Goal: Transaction & Acquisition: Book appointment/travel/reservation

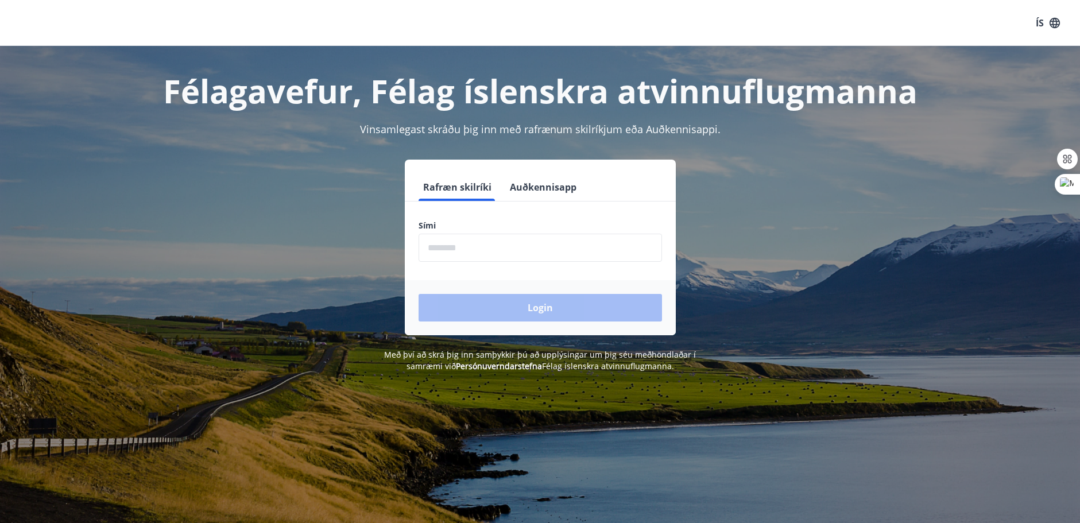
click at [525, 188] on button "Auðkennisapp" at bounding box center [543, 187] width 76 height 28
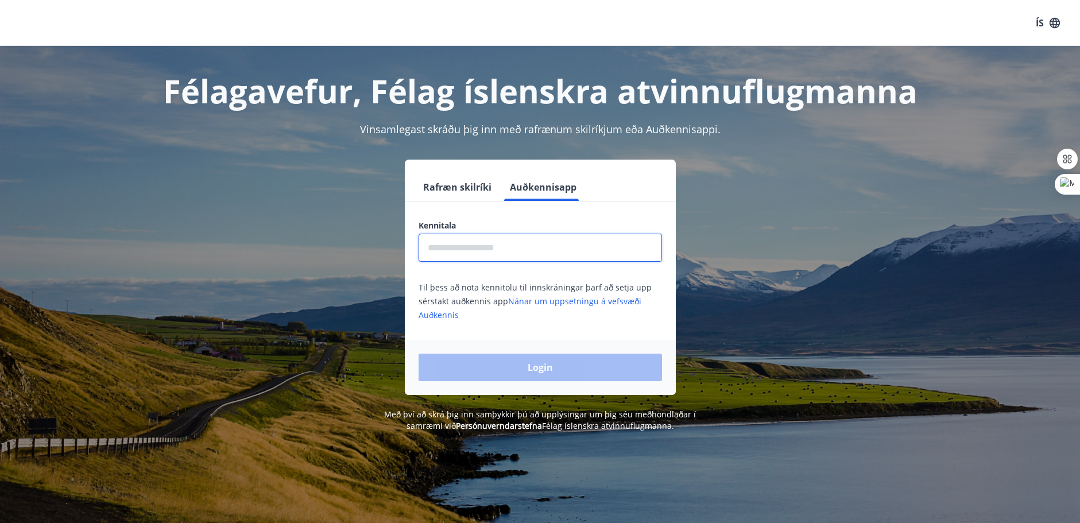
click at [501, 242] on input "text" at bounding box center [540, 248] width 243 height 28
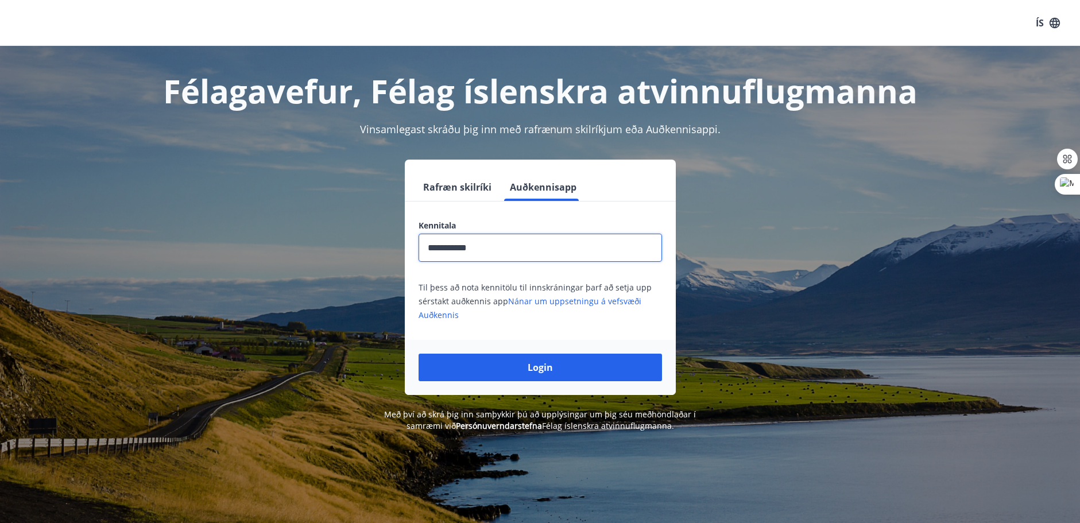
type input "**********"
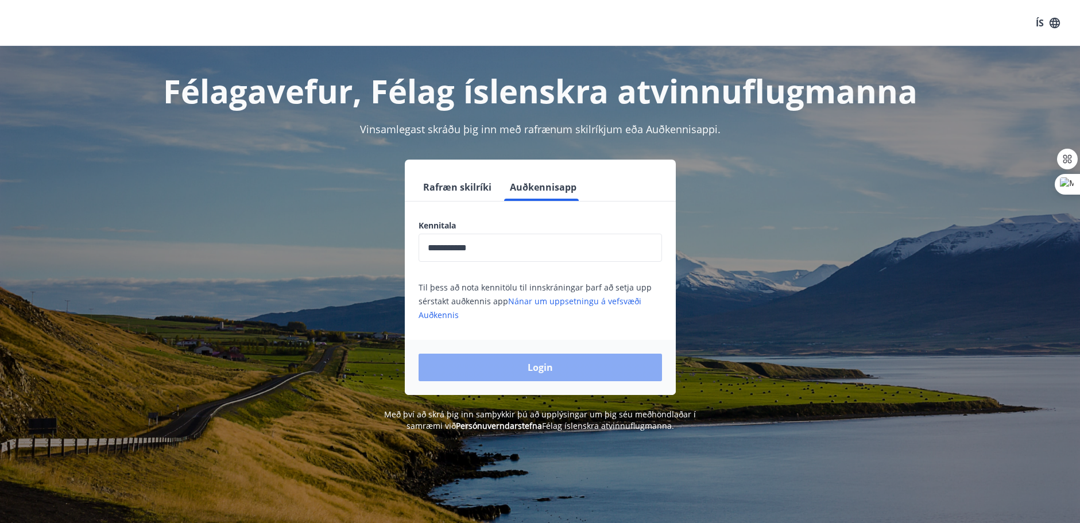
click at [584, 375] on button "Login" at bounding box center [540, 368] width 243 height 28
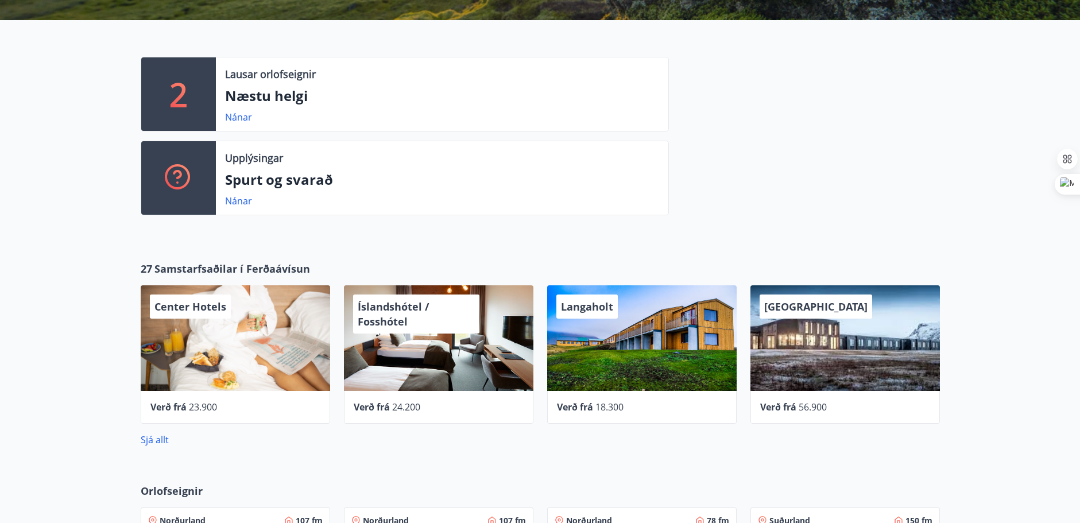
scroll to position [402, 0]
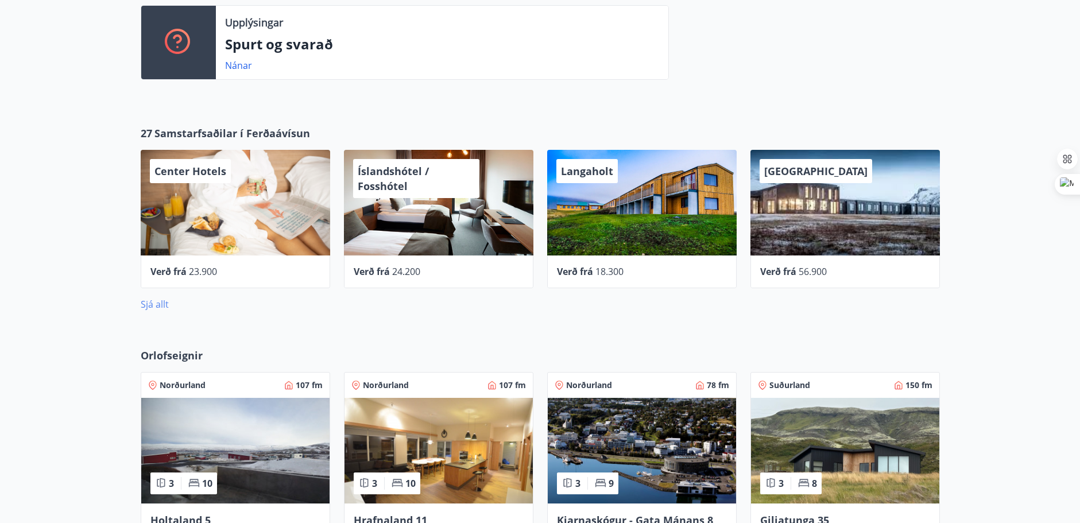
click at [157, 304] on link "Sjá allt" at bounding box center [155, 304] width 28 height 13
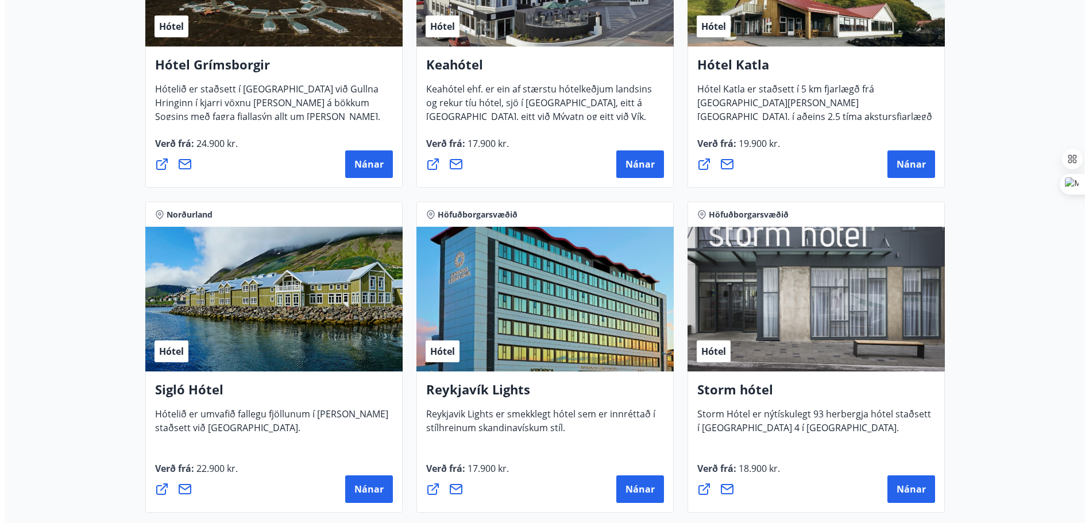
scroll to position [689, 0]
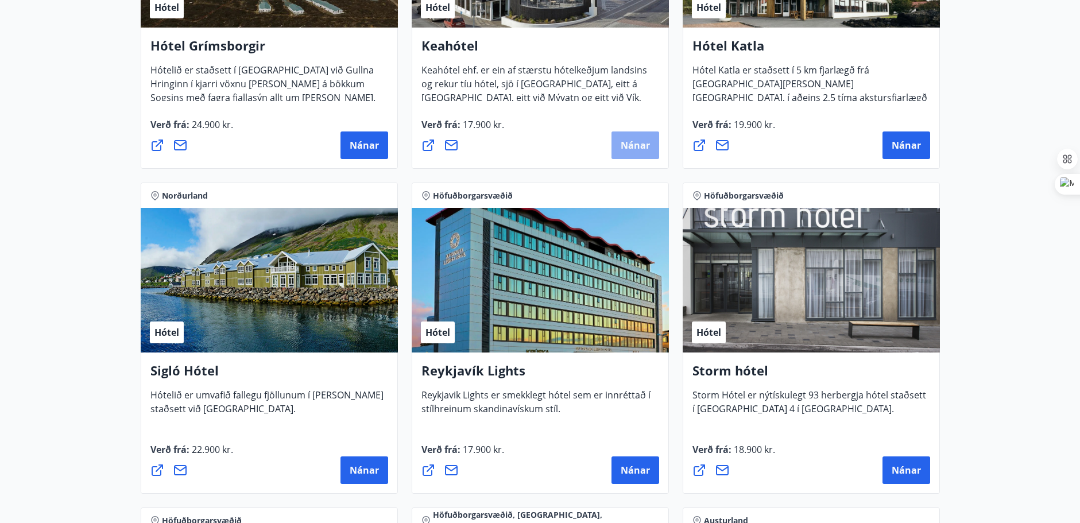
click at [645, 149] on span "Nánar" at bounding box center [635, 145] width 29 height 13
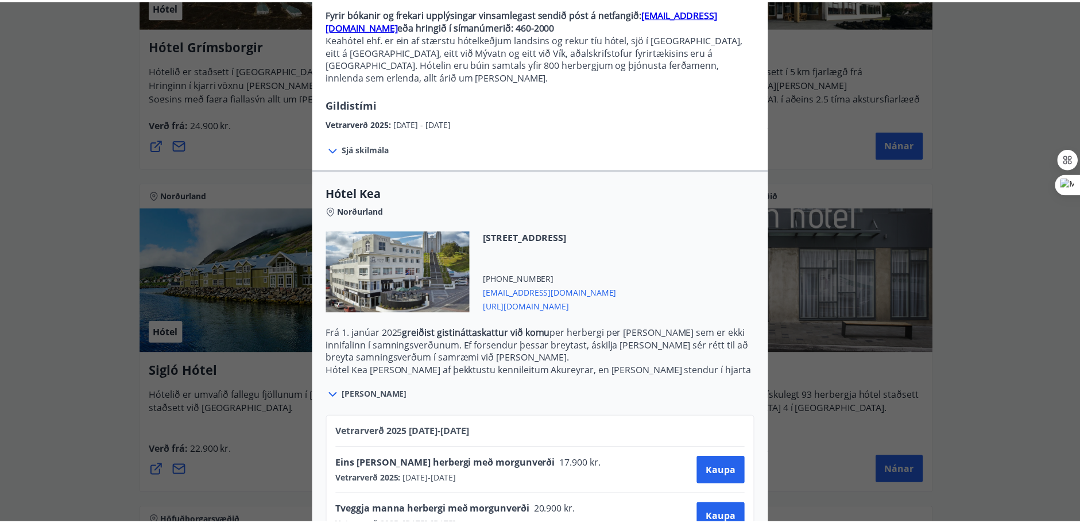
scroll to position [146, 0]
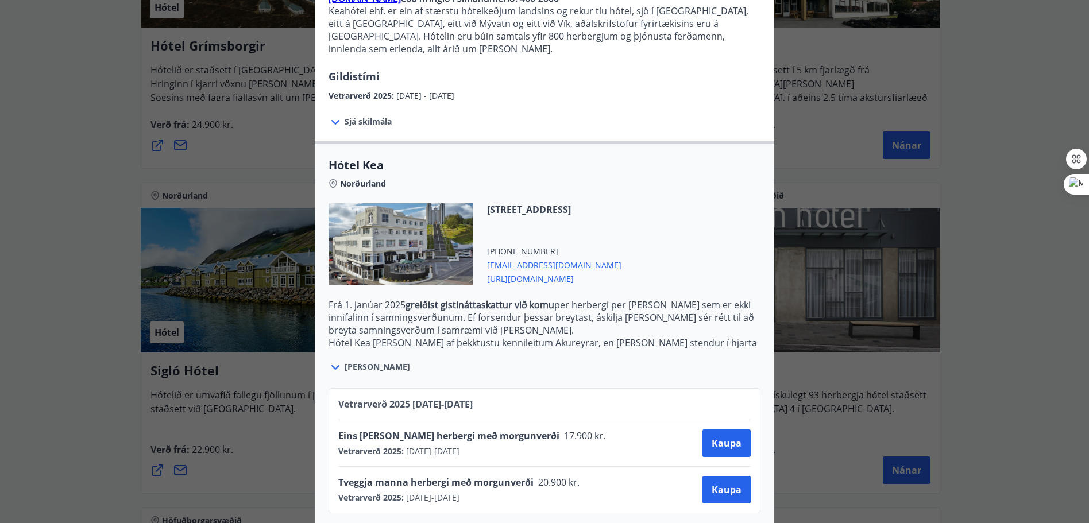
click at [1008, 225] on div "Keahótel Fyrir bókanir og frekari upplýsingar vinsamlegast sendið póst á netfan…" at bounding box center [544, 115] width 1089 height 523
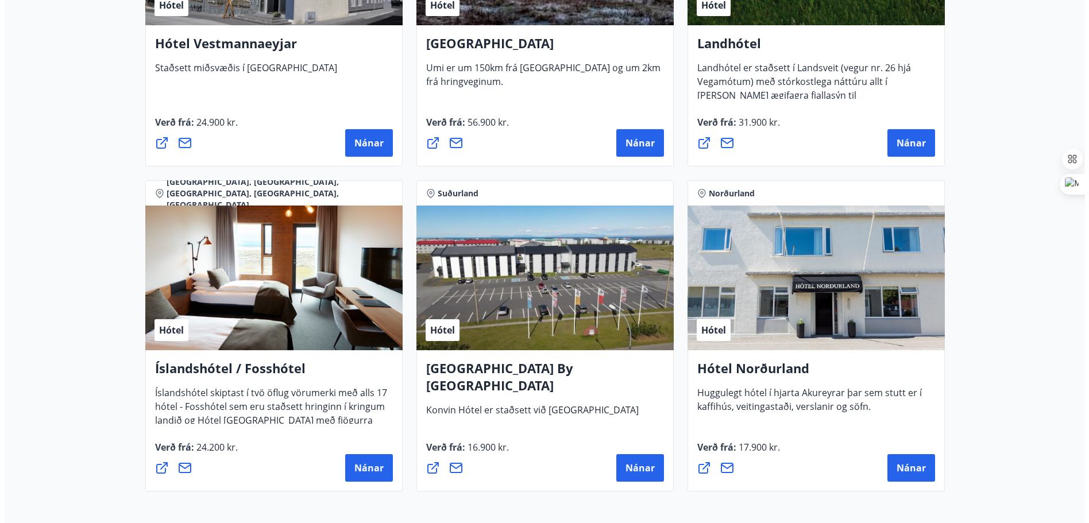
scroll to position [2756, 0]
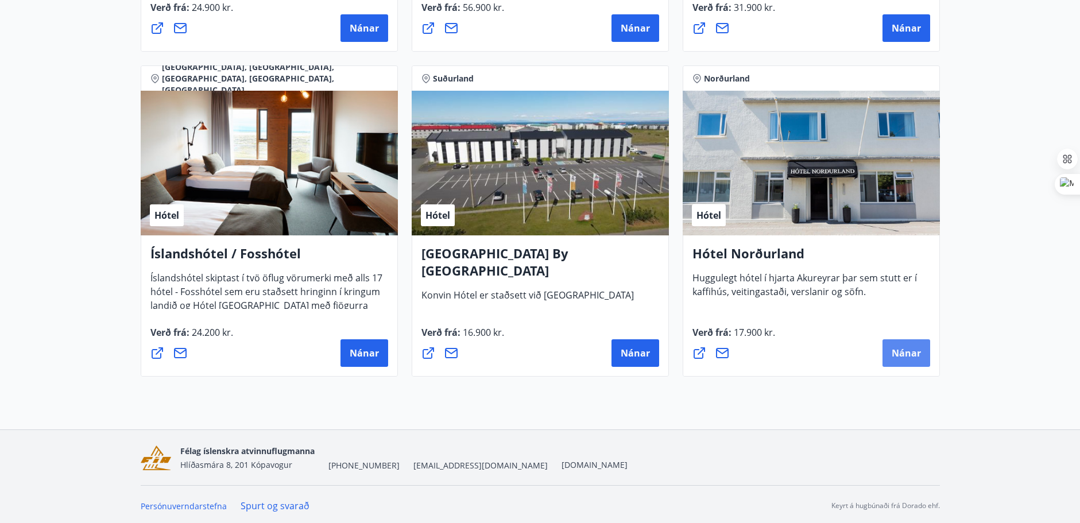
drag, startPoint x: 902, startPoint y: 349, endPoint x: 908, endPoint y: 361, distance: 13.9
click at [908, 361] on button "Nánar" at bounding box center [907, 353] width 48 height 28
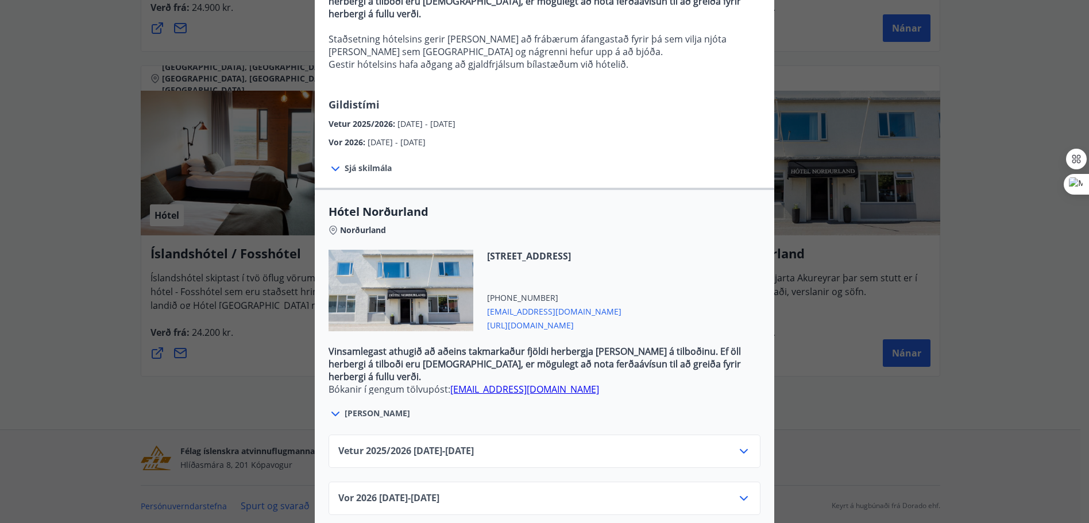
scroll to position [183, 0]
click at [740, 443] on icon at bounding box center [744, 450] width 14 height 14
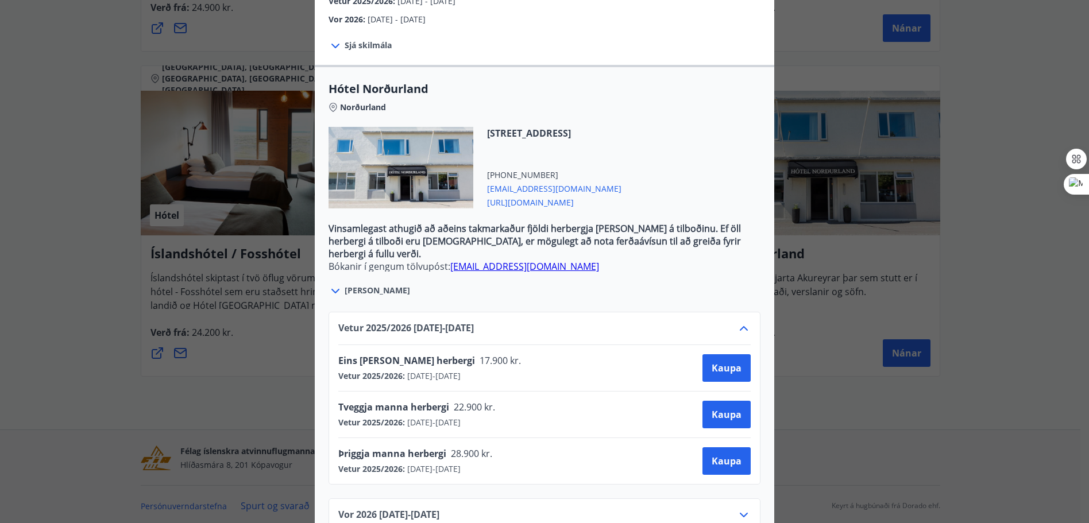
scroll to position [322, 0]
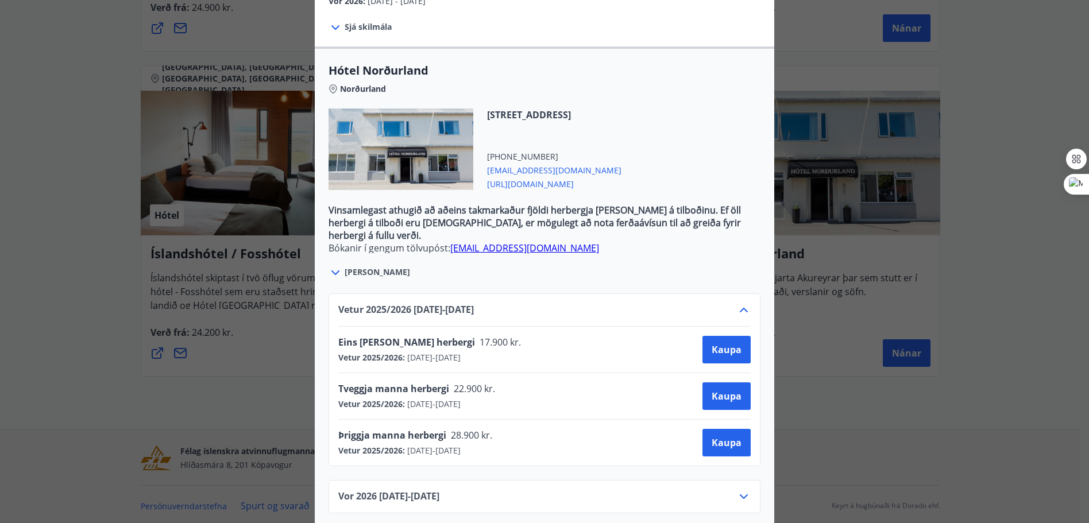
click at [874, 458] on div "Hótel Norðurland Bókanir í gengum tölvupóst: [EMAIL_ADDRESS][DOMAIN_NAME] Taka …" at bounding box center [544, 261] width 1089 height 523
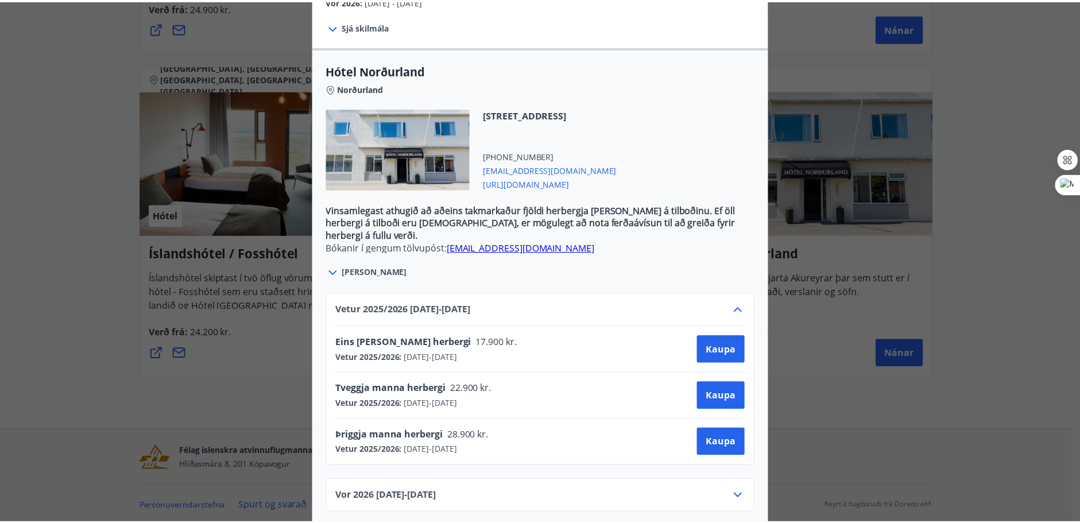
scroll to position [0, 0]
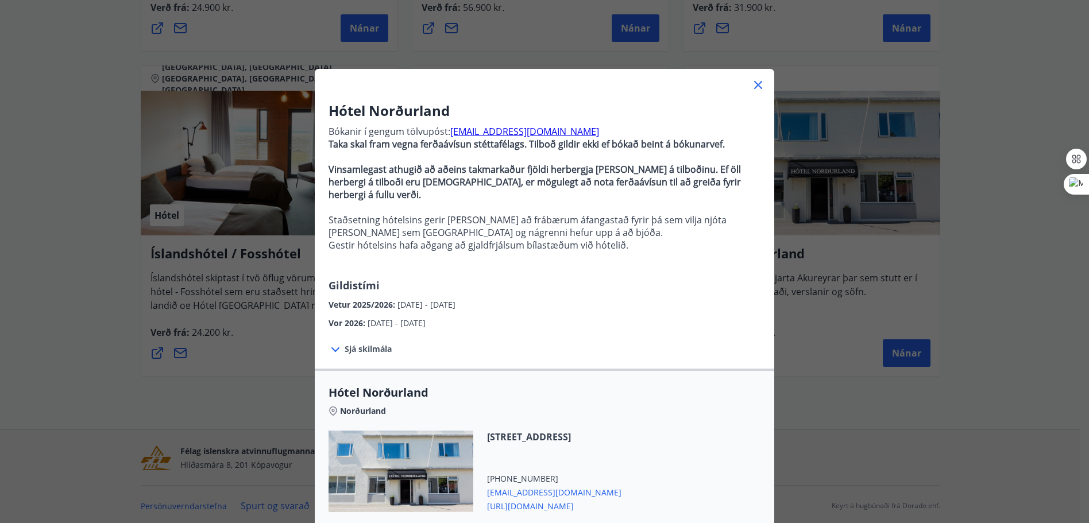
click at [757, 88] on icon at bounding box center [758, 85] width 14 height 14
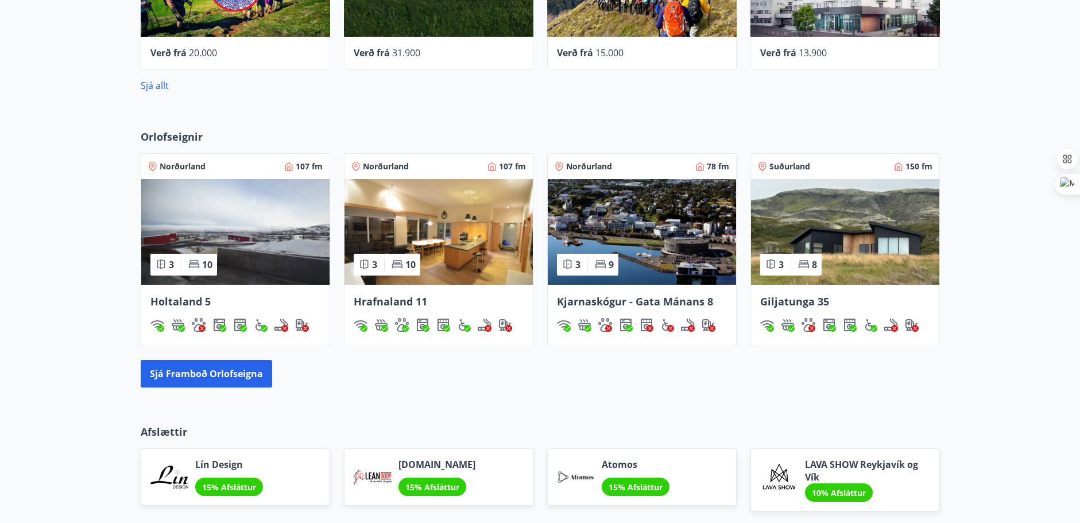
scroll to position [616, 0]
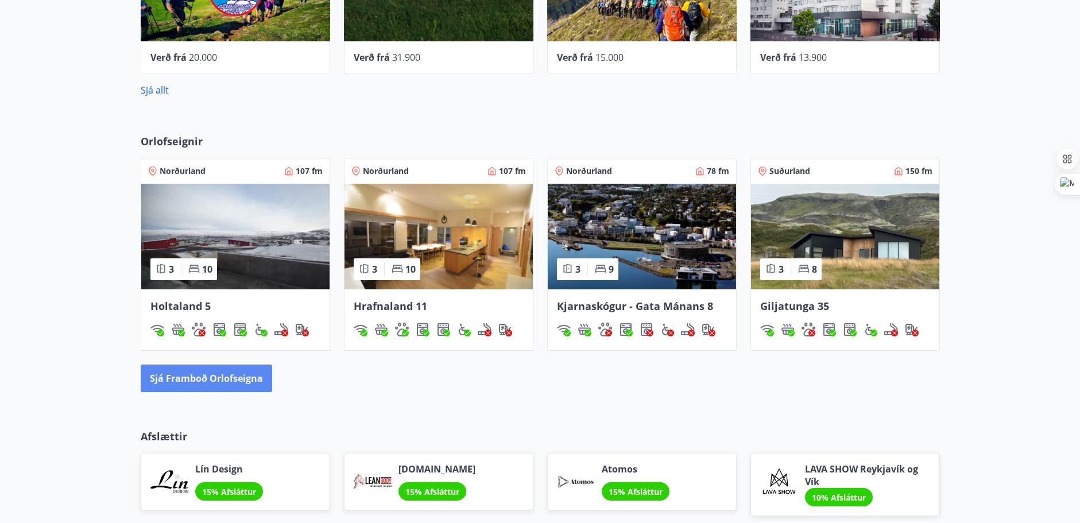
click at [232, 379] on button "Sjá framboð orlofseigna" at bounding box center [206, 379] width 131 height 28
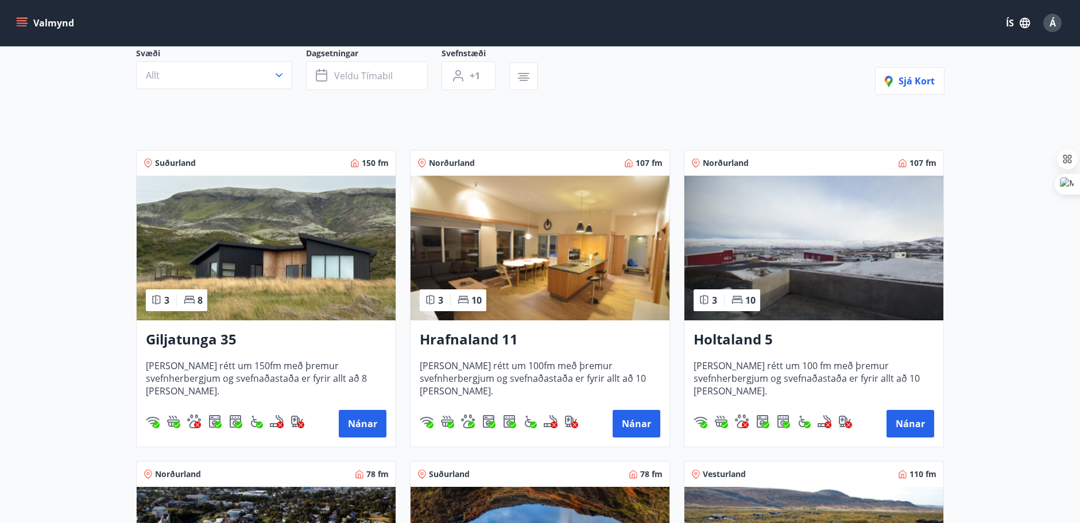
scroll to position [115, 0]
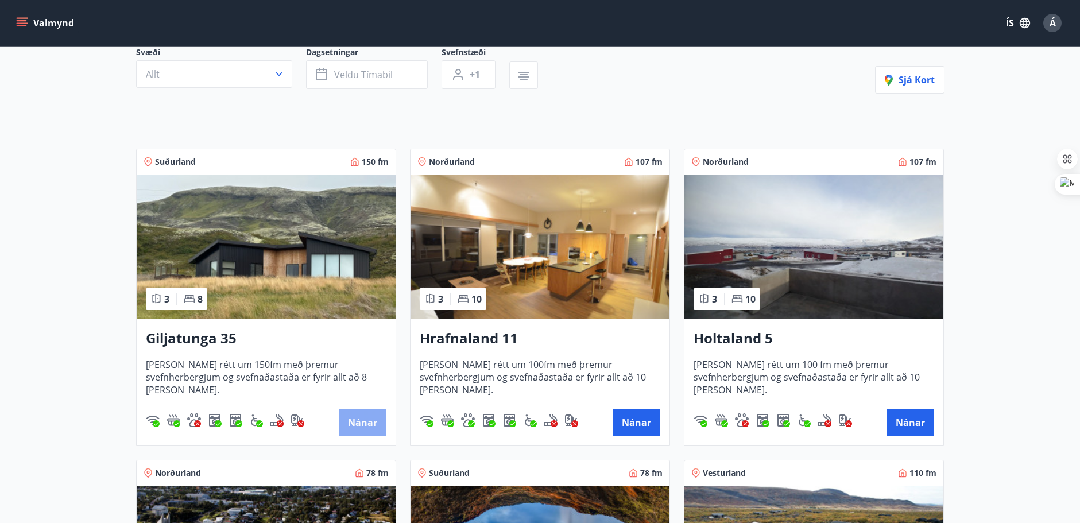
click at [355, 423] on button "Nánar" at bounding box center [363, 423] width 48 height 28
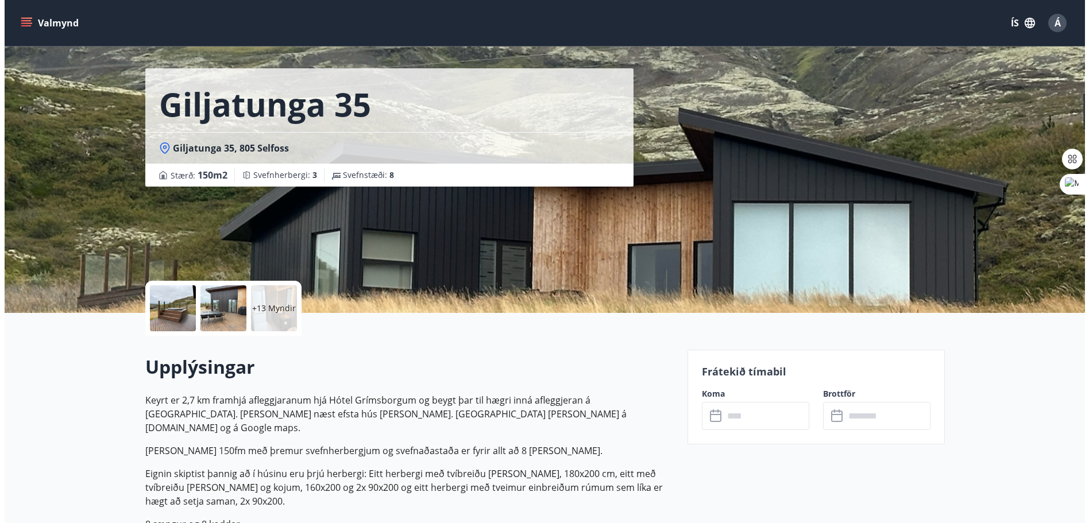
scroll to position [57, 0]
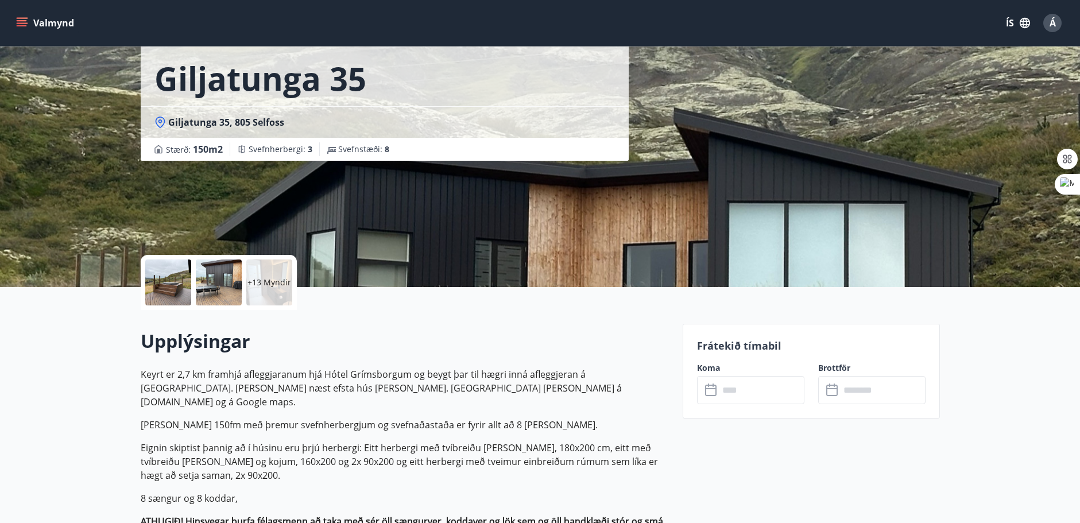
click at [212, 280] on div at bounding box center [219, 283] width 46 height 46
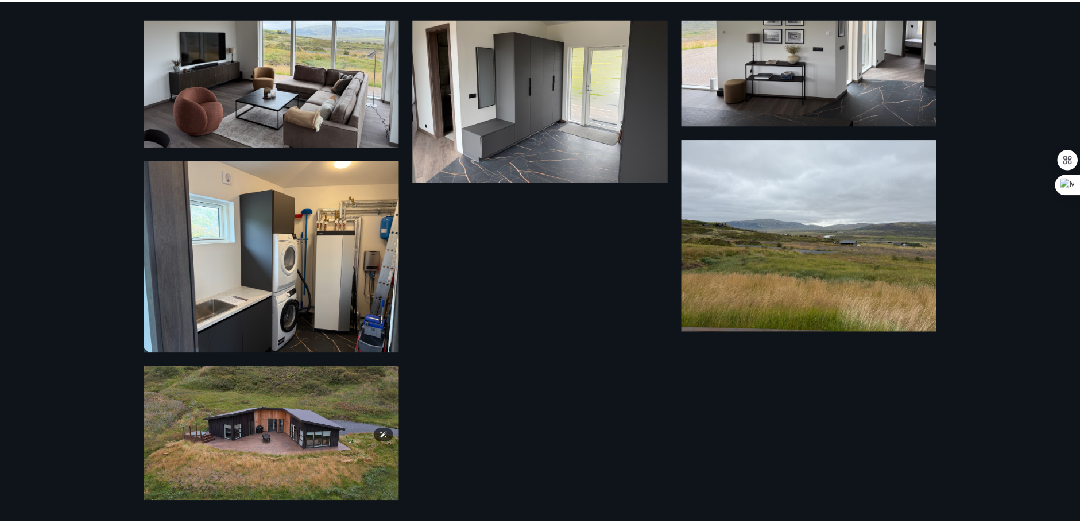
scroll to position [1088, 0]
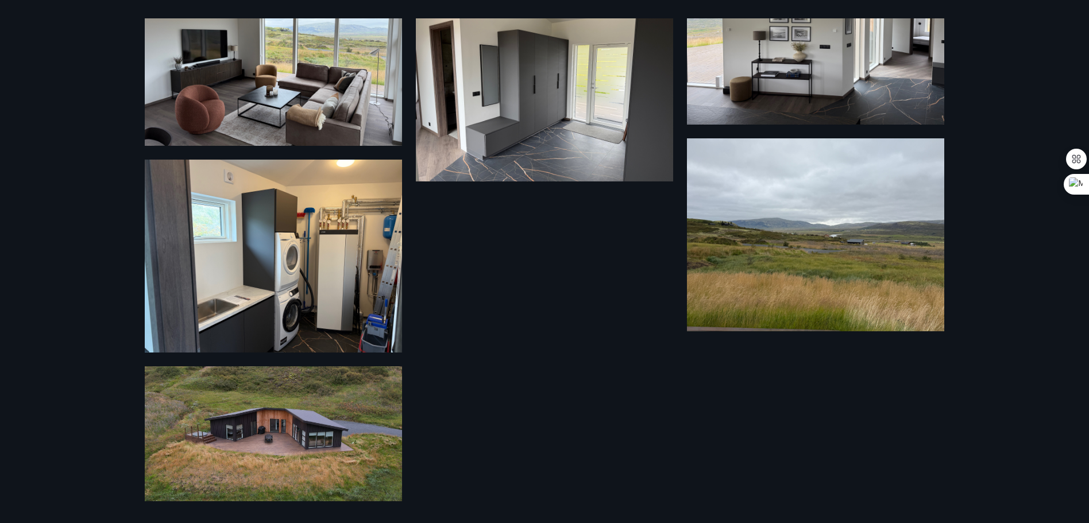
click at [87, 126] on div "19 Myndir" at bounding box center [544, 261] width 1089 height 523
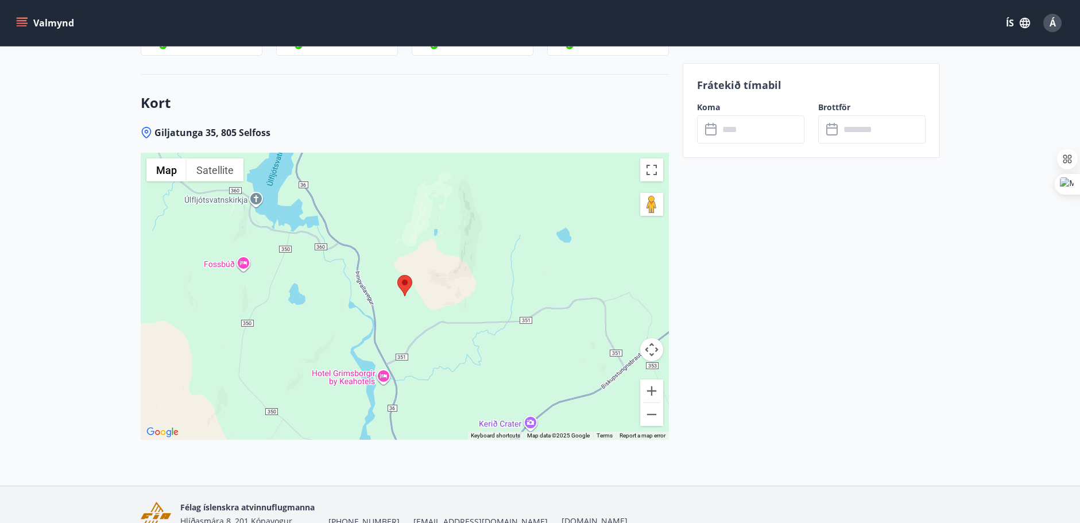
scroll to position [1825, 0]
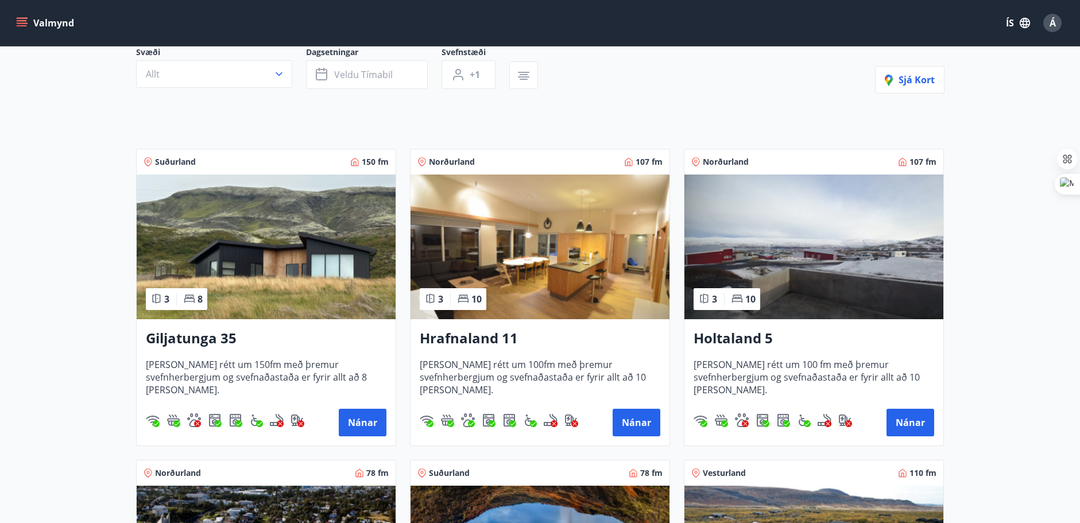
scroll to position [172, 0]
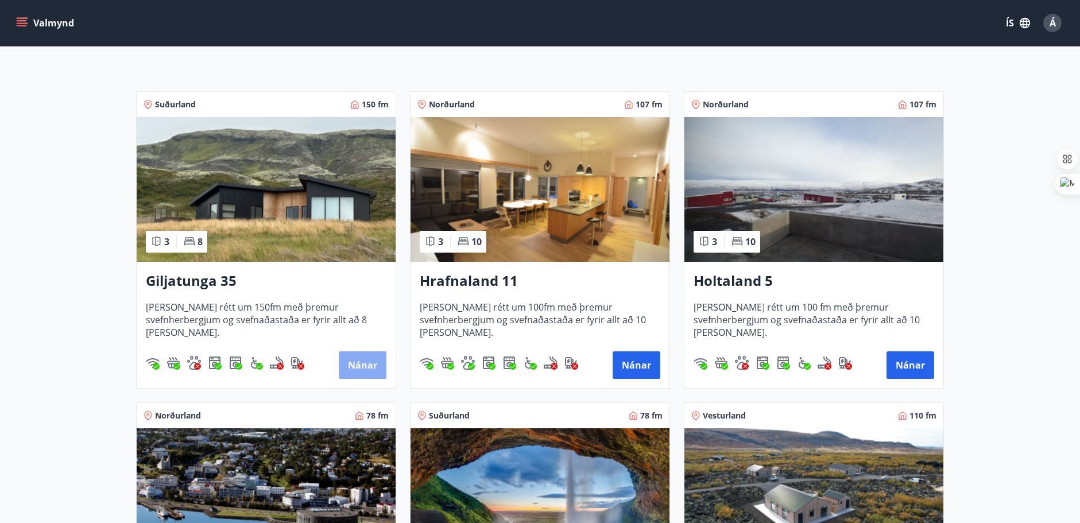
click at [365, 370] on button "Nánar" at bounding box center [363, 365] width 48 height 28
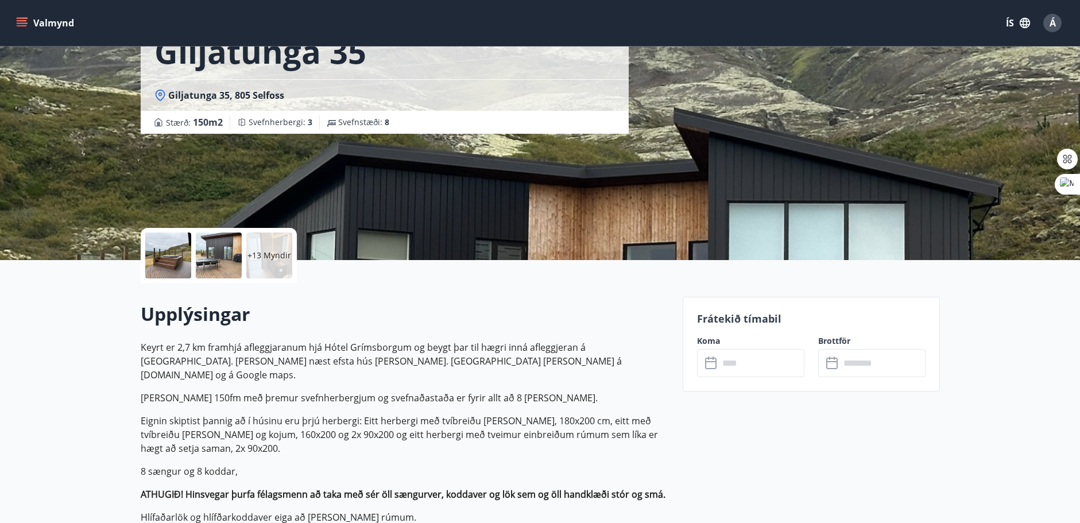
scroll to position [230, 0]
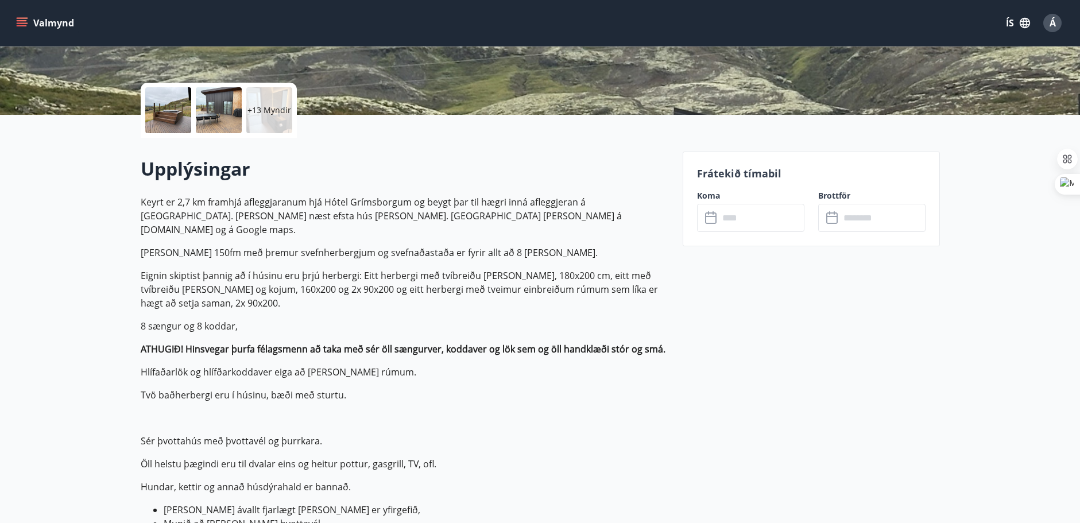
click at [746, 221] on input "text" at bounding box center [762, 218] width 86 height 28
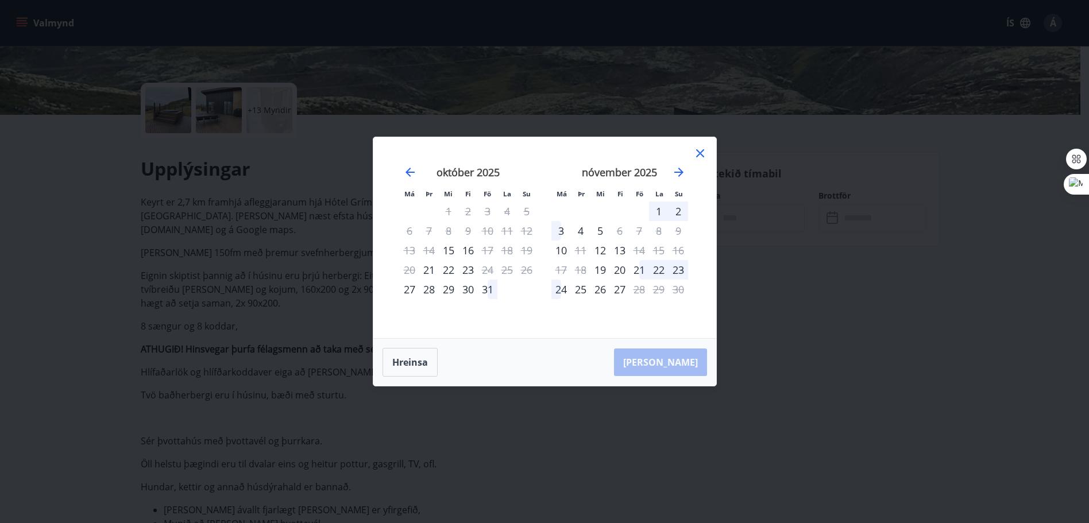
click at [643, 270] on div "21" at bounding box center [639, 270] width 20 height 20
click at [677, 272] on div "23" at bounding box center [678, 270] width 20 height 20
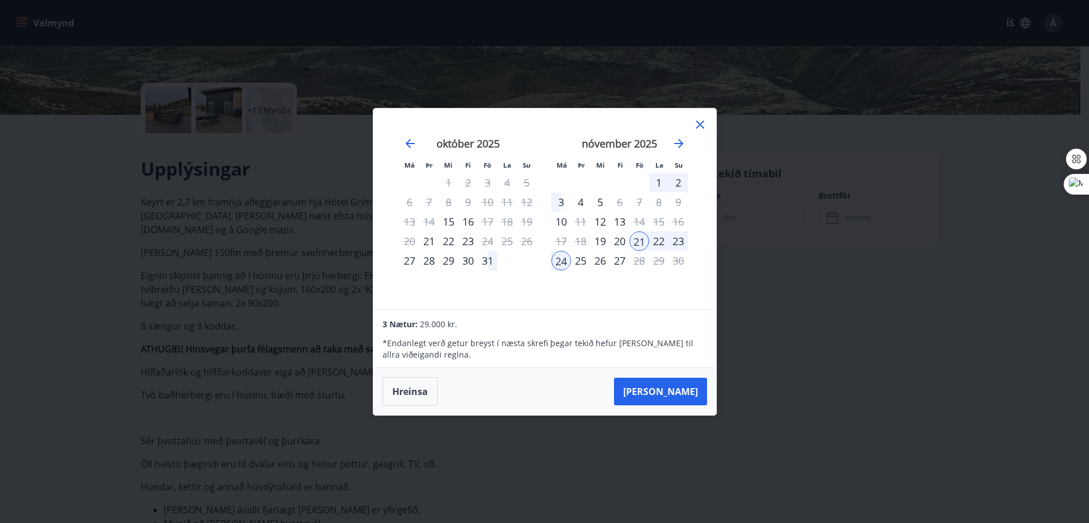
click at [679, 241] on div "23" at bounding box center [678, 241] width 20 height 20
click at [682, 389] on button "[PERSON_NAME]" at bounding box center [660, 392] width 93 height 28
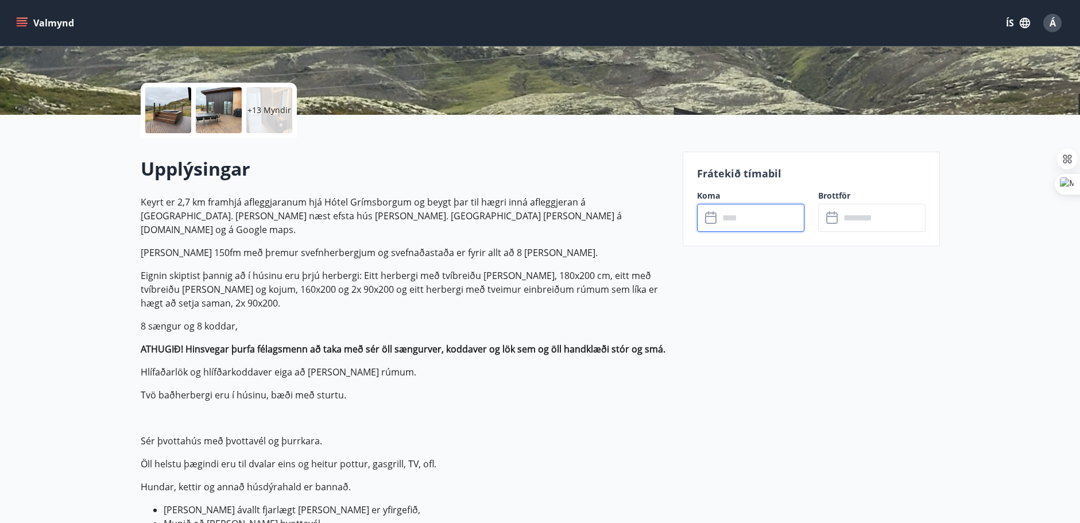
type input "******"
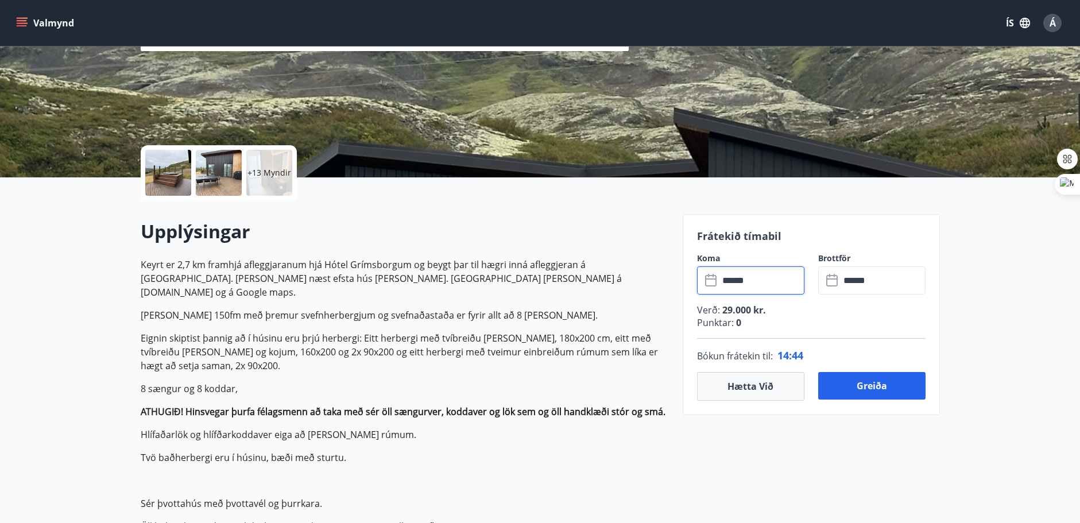
scroll to position [172, 0]
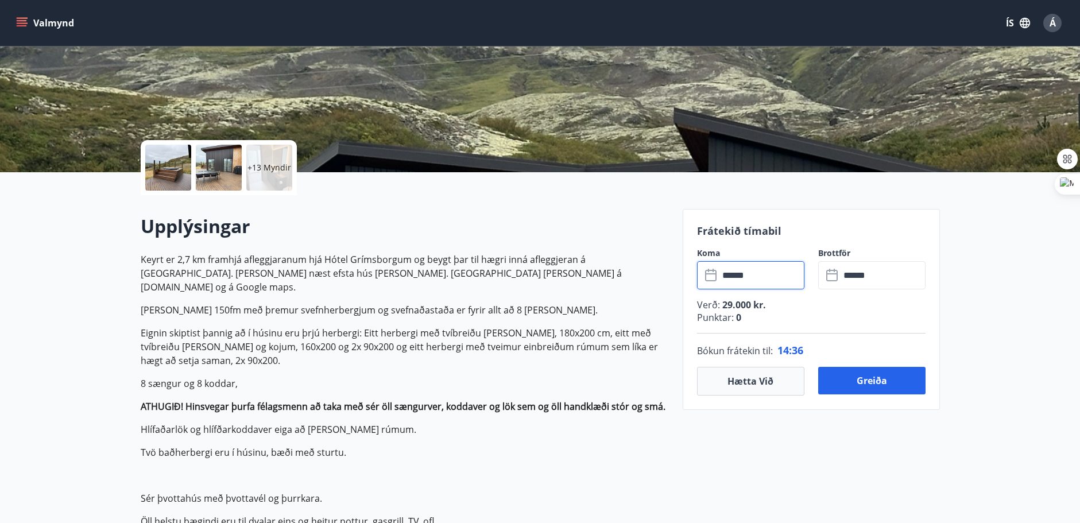
click at [765, 274] on input "******" at bounding box center [762, 275] width 86 height 28
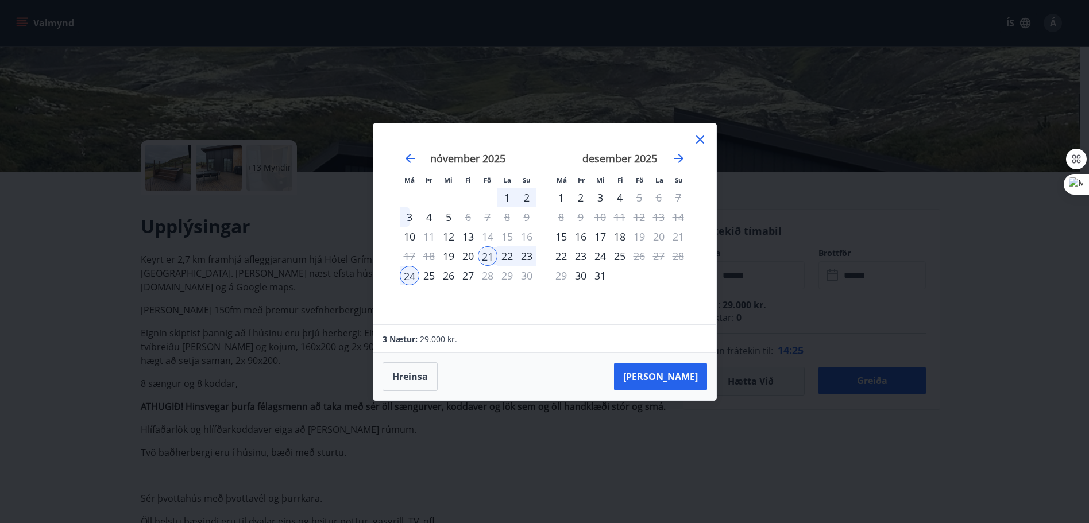
click at [704, 139] on icon at bounding box center [700, 140] width 14 height 14
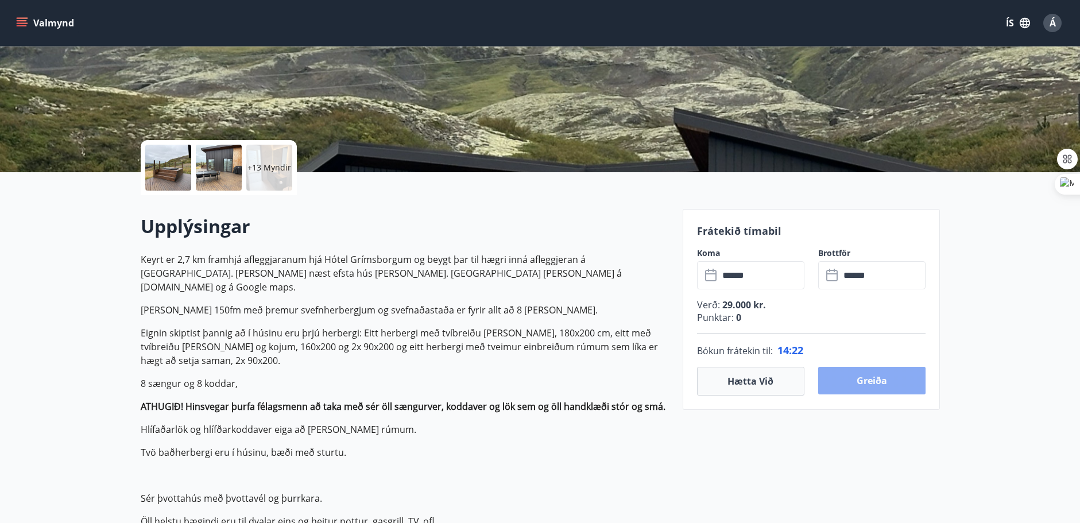
click at [879, 381] on button "Greiða" at bounding box center [871, 381] width 107 height 28
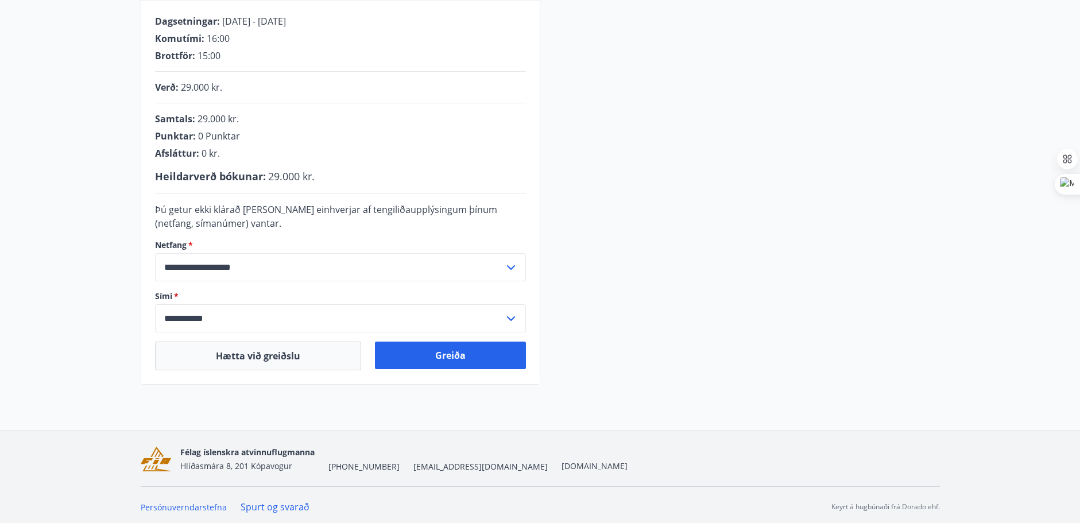
scroll to position [237, 0]
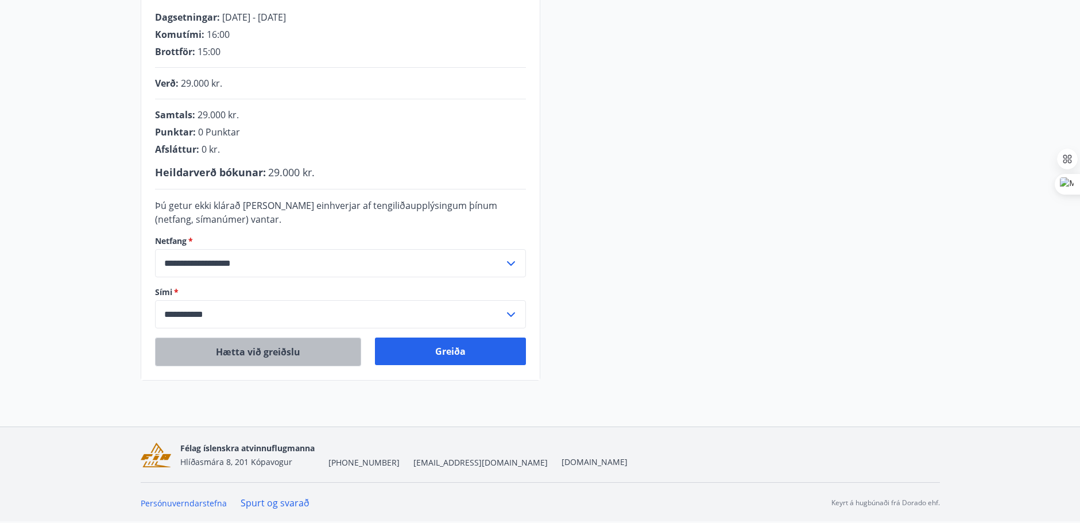
click at [231, 363] on button "Hætta við greiðslu" at bounding box center [258, 352] width 206 height 29
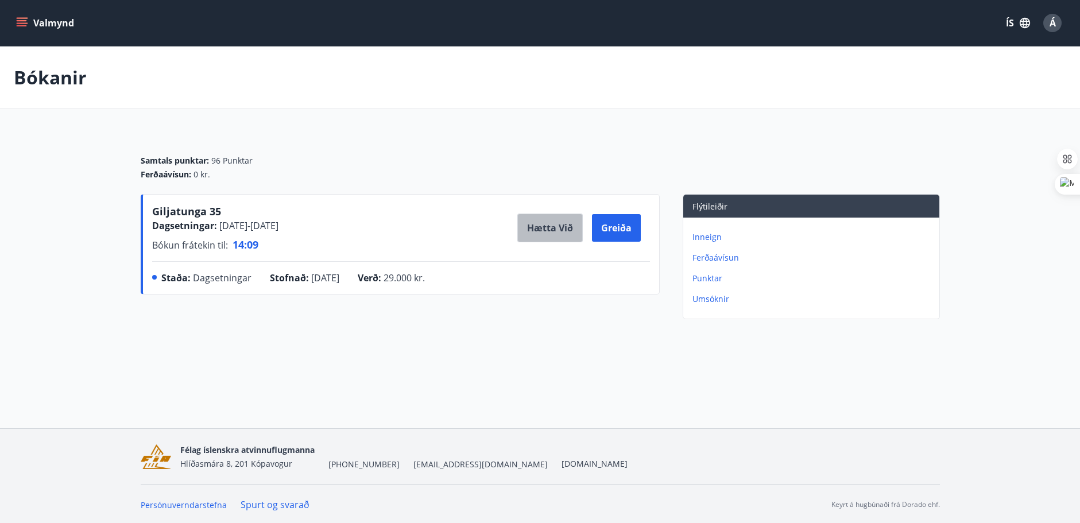
click at [536, 230] on button "Hætta við" at bounding box center [549, 228] width 65 height 29
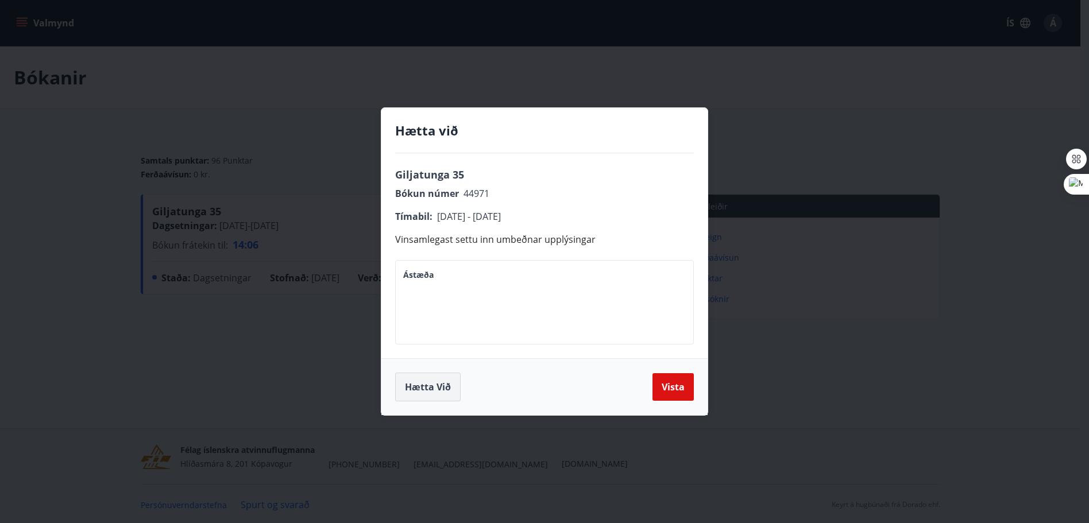
click at [435, 391] on button "Hætta við" at bounding box center [427, 387] width 65 height 29
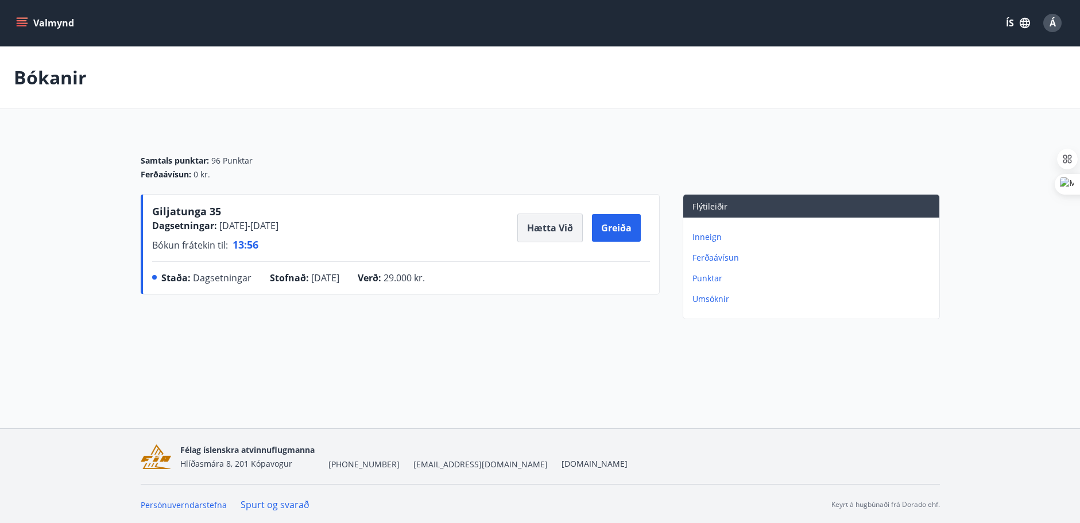
click at [545, 233] on button "Hætta við" at bounding box center [549, 228] width 65 height 29
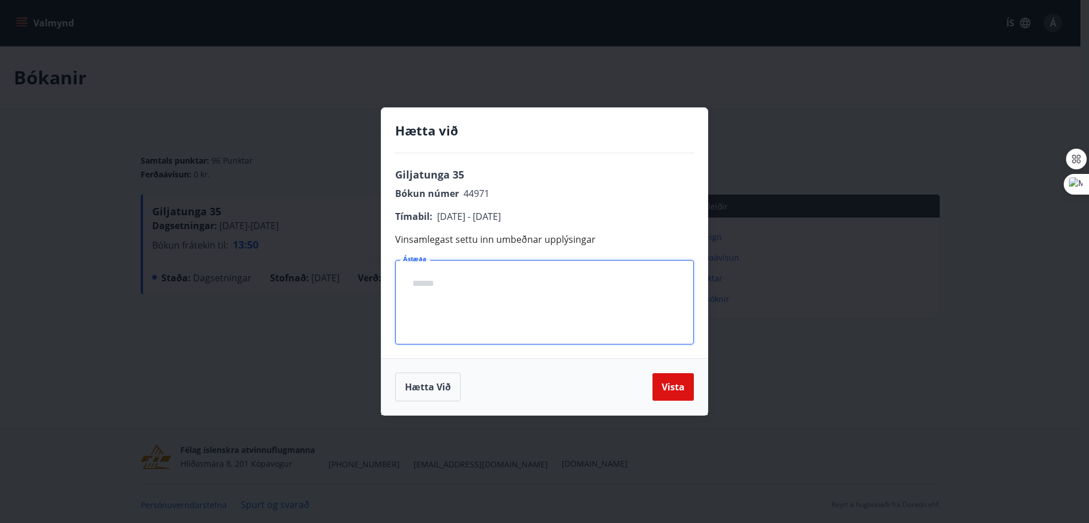
drag, startPoint x: 434, startPoint y: 281, endPoint x: 338, endPoint y: 287, distance: 96.6
click at [338, 287] on div "Hætta við Giljatunga 35 Bókun númer 44971 Tímabil : [DATE] - [DATE] Vinsamlegas…" at bounding box center [544, 261] width 1089 height 523
click at [676, 392] on button "Vista" at bounding box center [672, 387] width 41 height 28
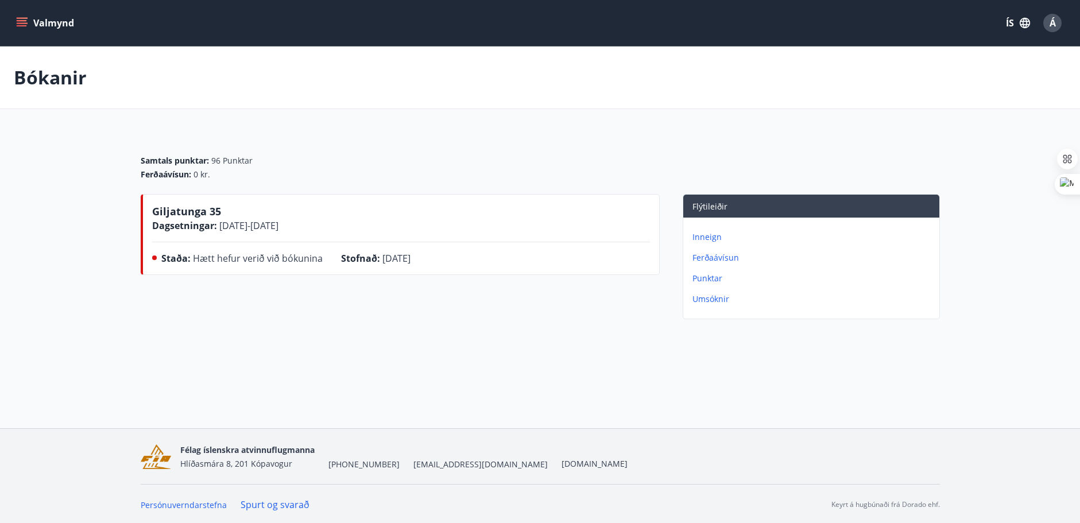
scroll to position [2, 0]
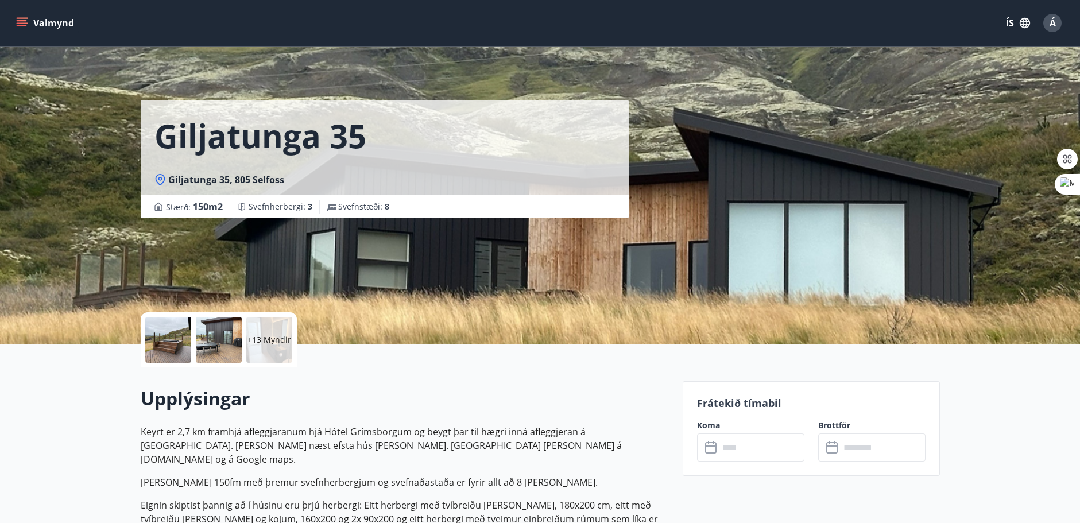
click at [217, 336] on div at bounding box center [219, 340] width 46 height 46
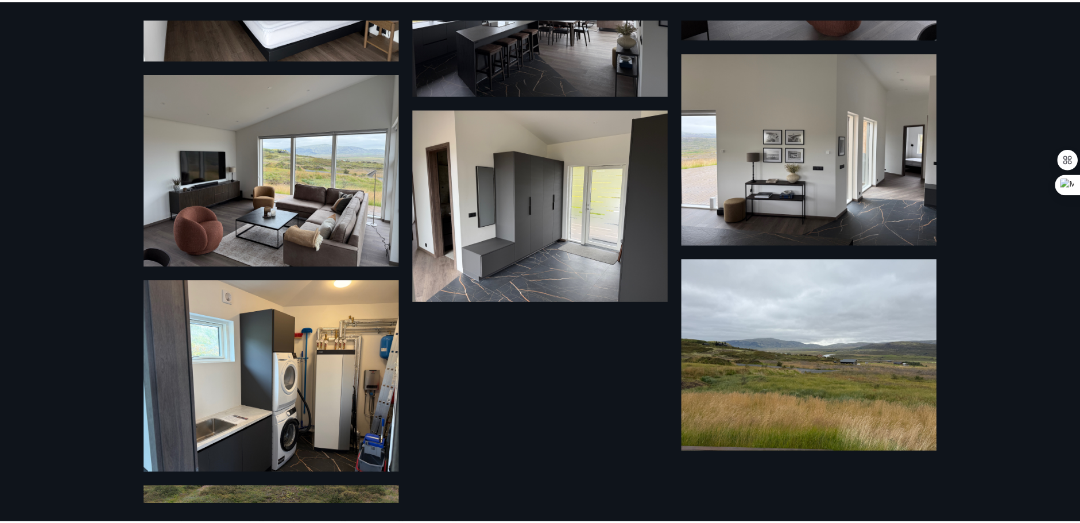
scroll to position [801, 0]
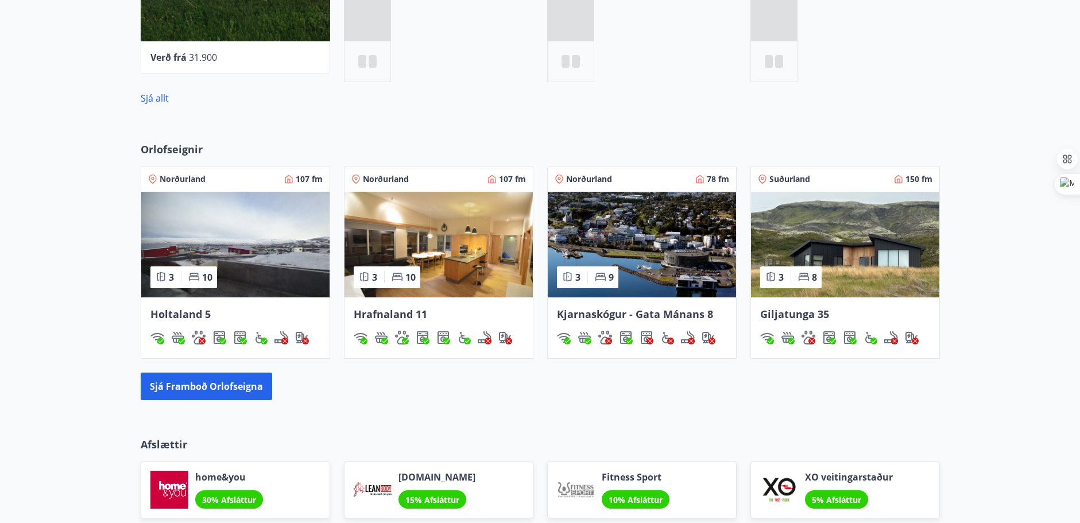
scroll to position [625, 0]
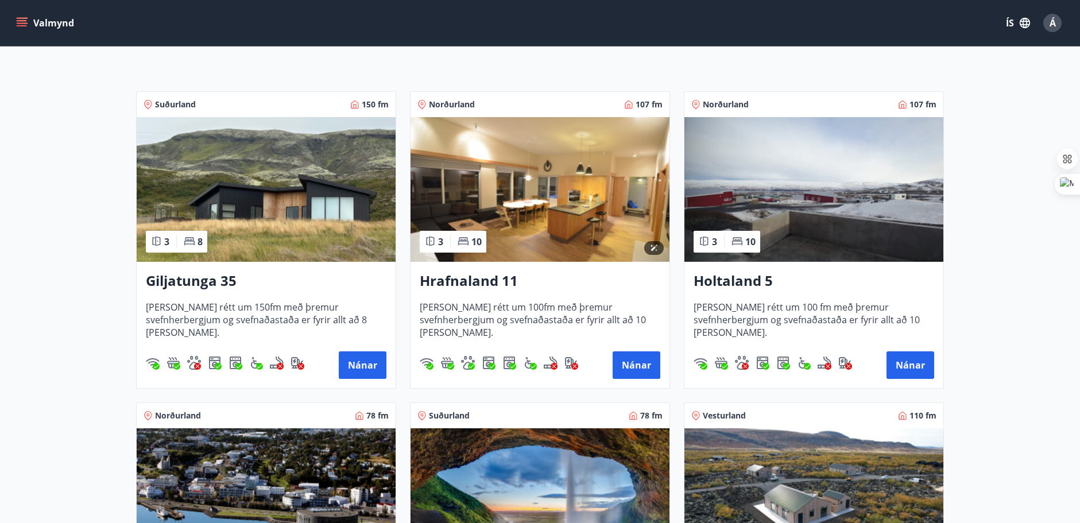
click at [574, 206] on img at bounding box center [540, 189] width 259 height 145
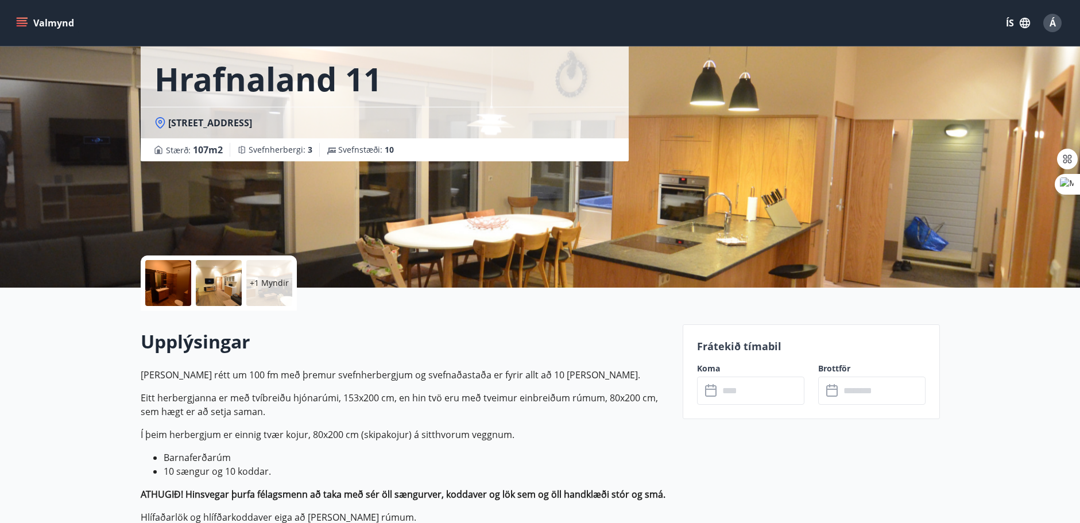
scroll to position [57, 0]
click at [757, 400] on input "text" at bounding box center [762, 390] width 86 height 28
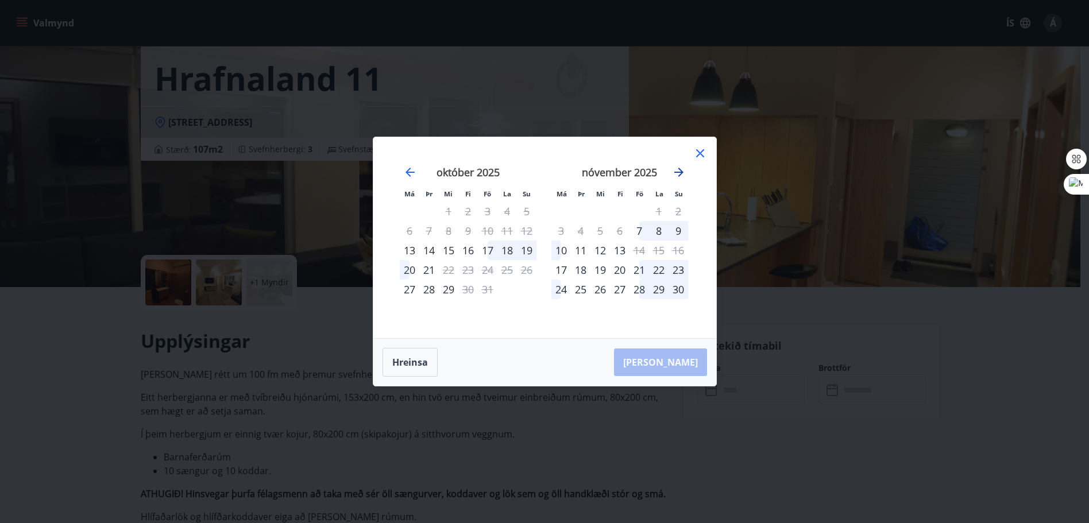
click at [682, 172] on icon "Move forward to switch to the next month." at bounding box center [678, 172] width 9 height 9
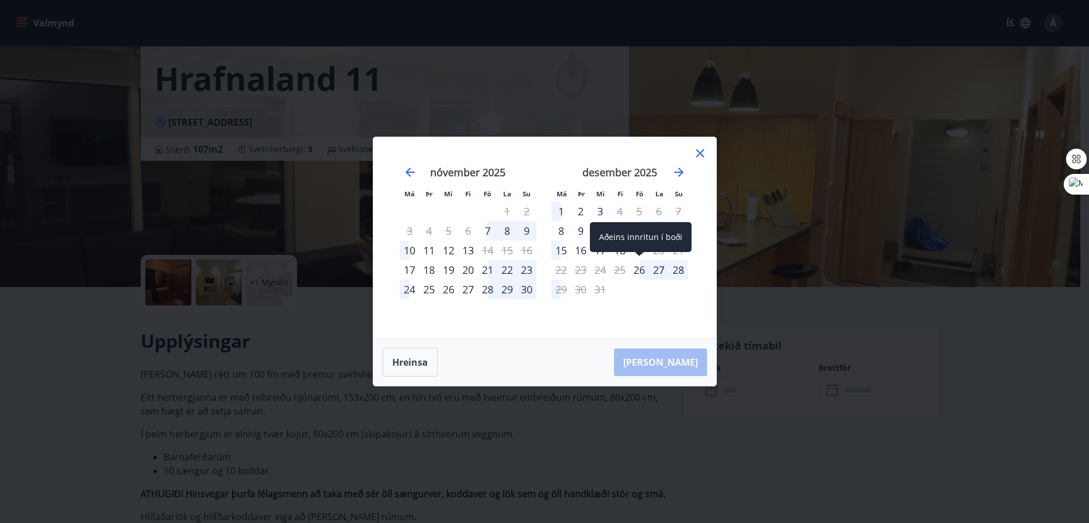
click at [634, 267] on div "26" at bounding box center [639, 270] width 20 height 20
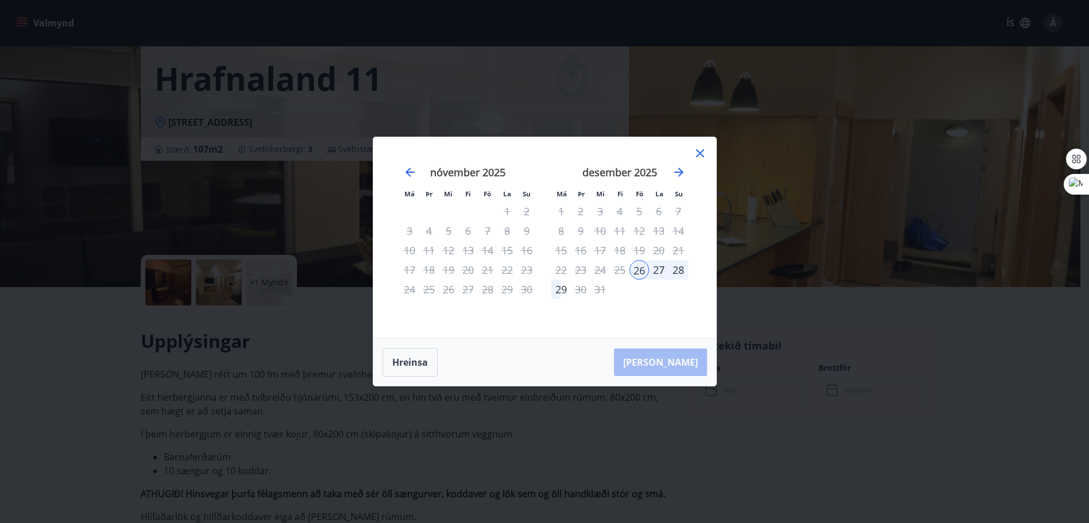
click at [674, 268] on div "28" at bounding box center [678, 270] width 20 height 20
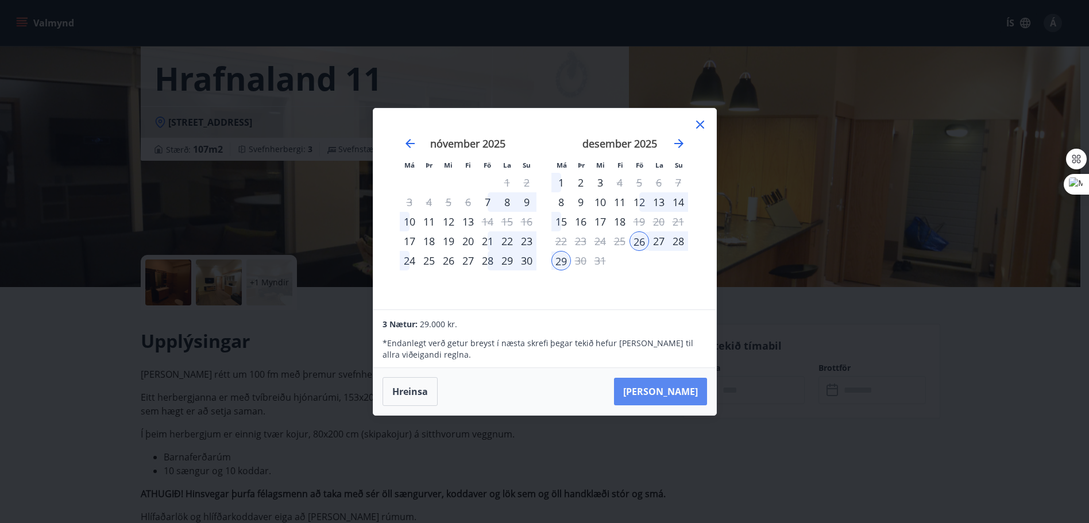
click at [690, 390] on button "[PERSON_NAME]" at bounding box center [660, 392] width 93 height 28
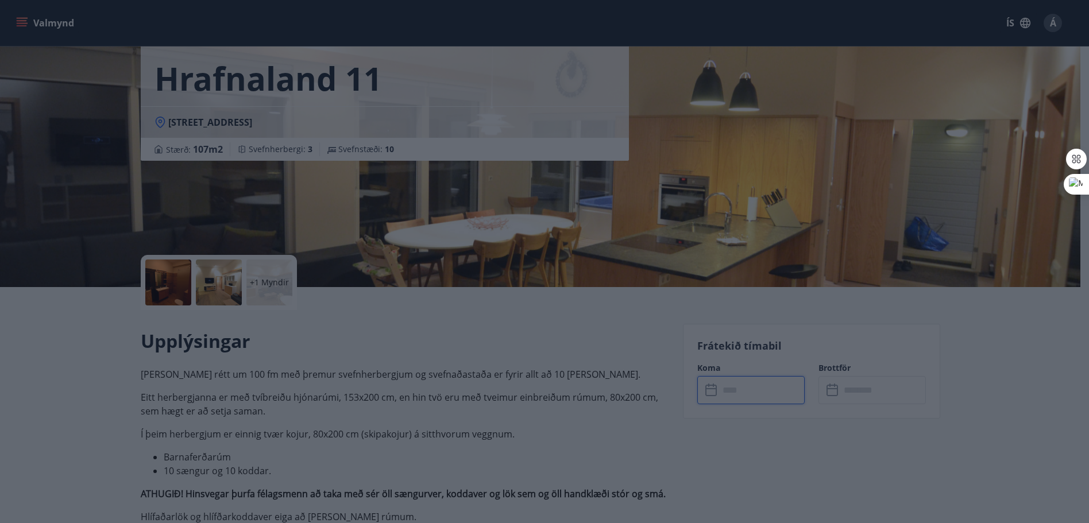
type input "******"
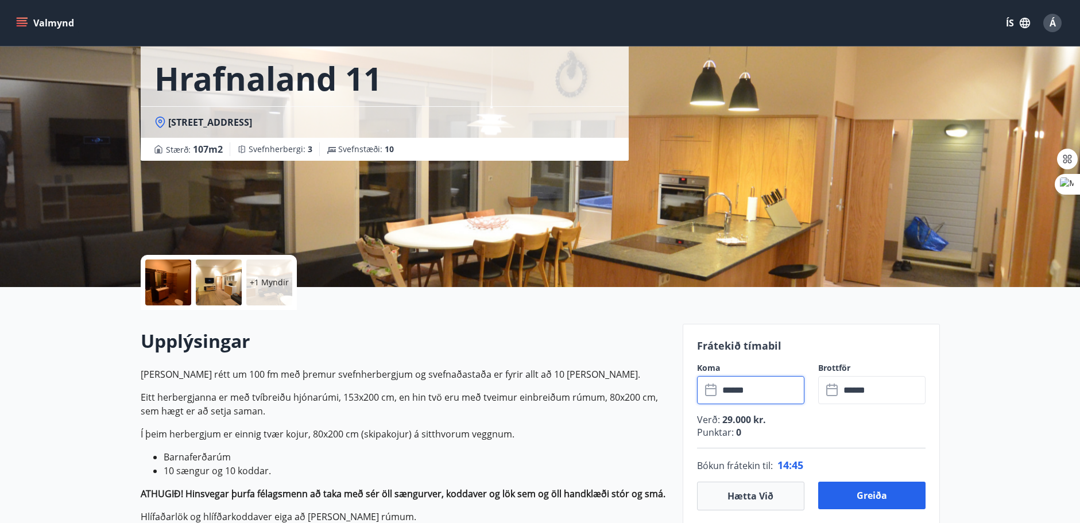
click at [215, 276] on div at bounding box center [219, 283] width 46 height 46
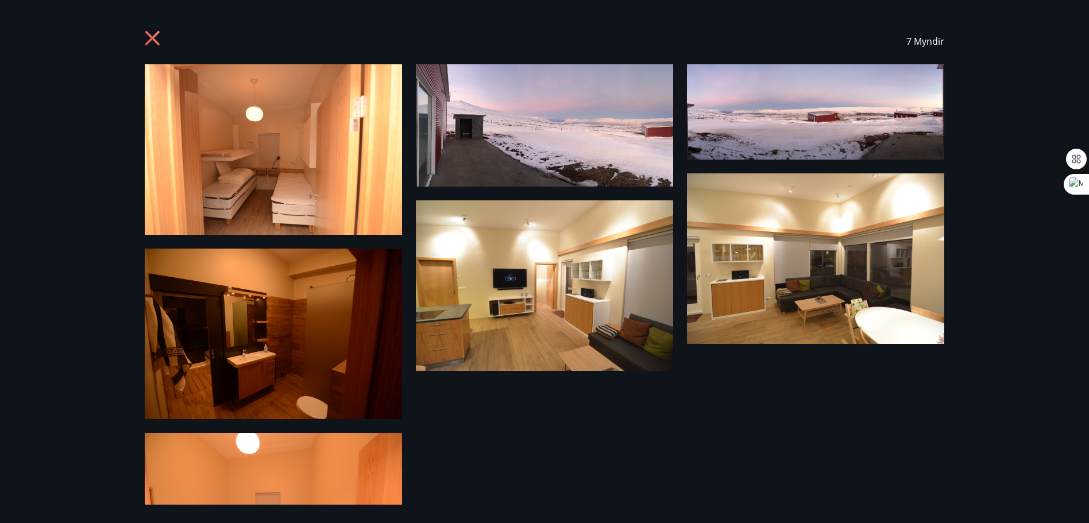
click at [146, 34] on icon at bounding box center [154, 39] width 18 height 18
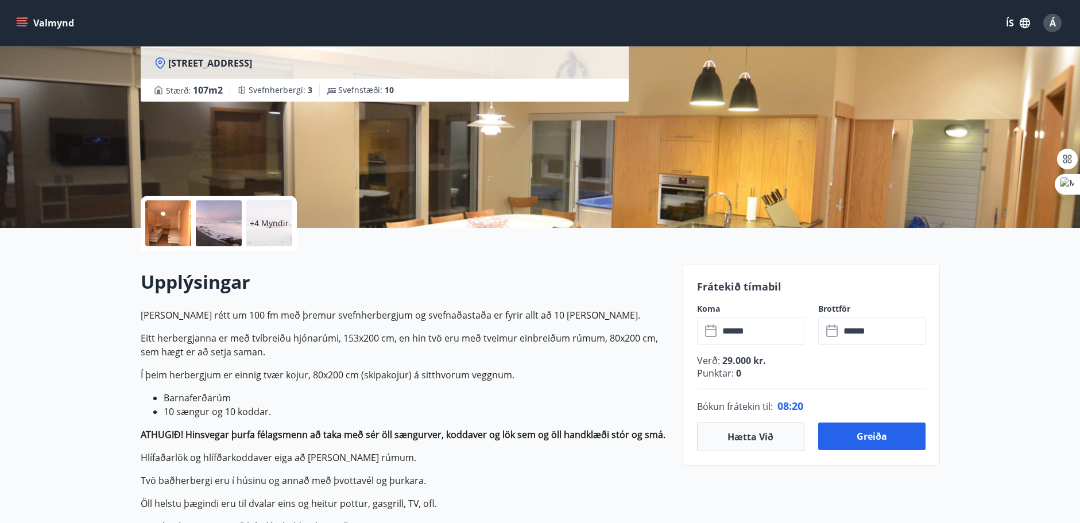
scroll to position [172, 0]
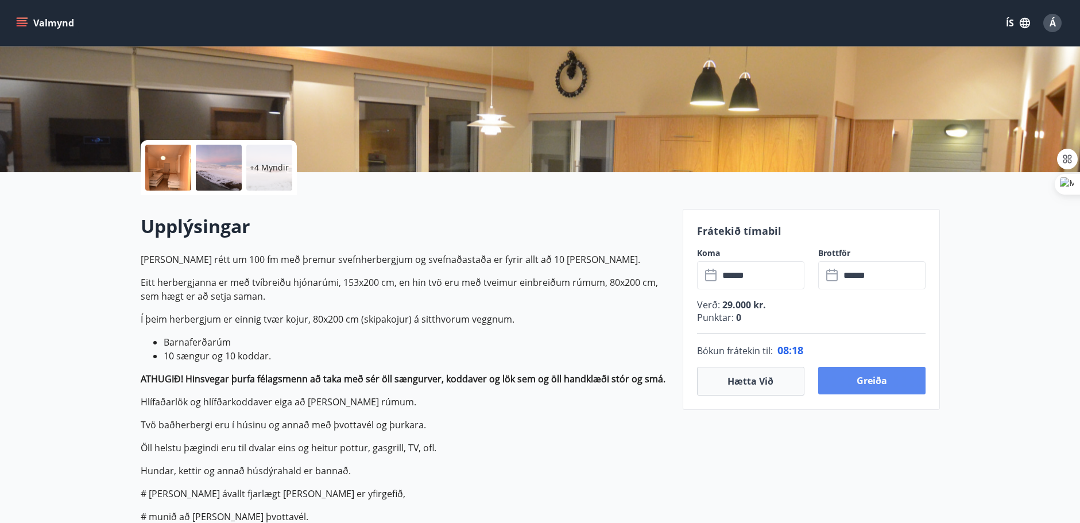
click at [864, 378] on button "Greiða" at bounding box center [871, 381] width 107 height 28
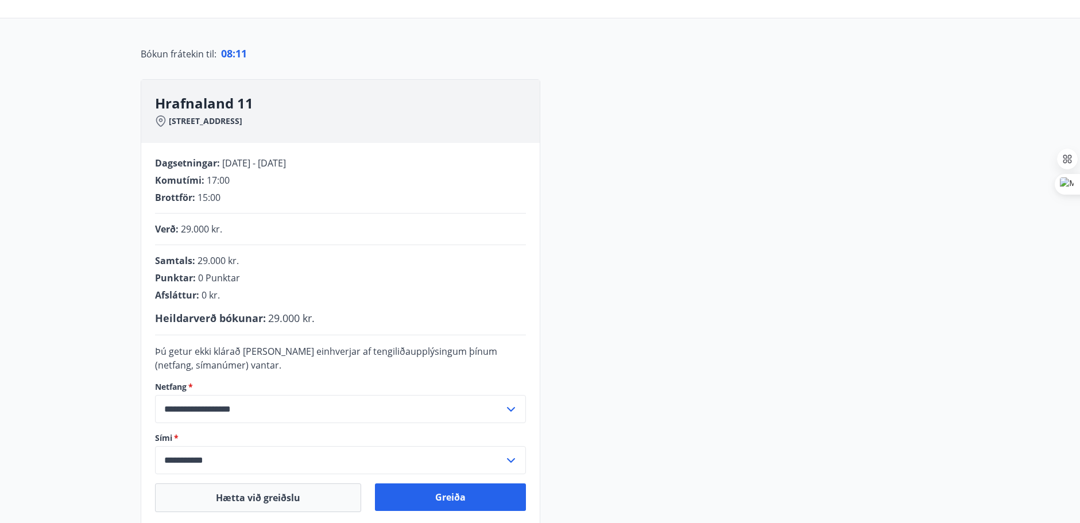
scroll to position [172, 0]
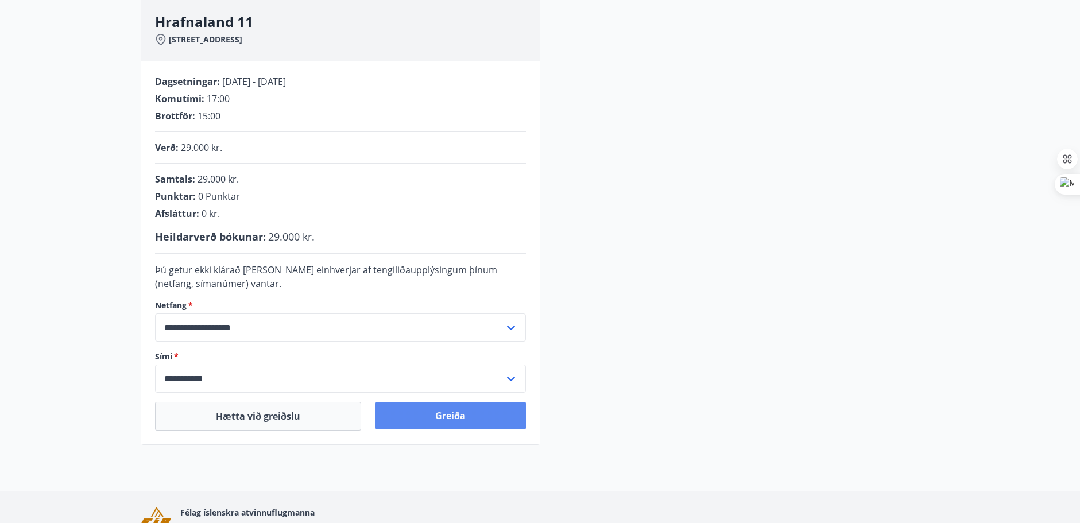
click at [443, 408] on button "Greiða" at bounding box center [450, 416] width 151 height 28
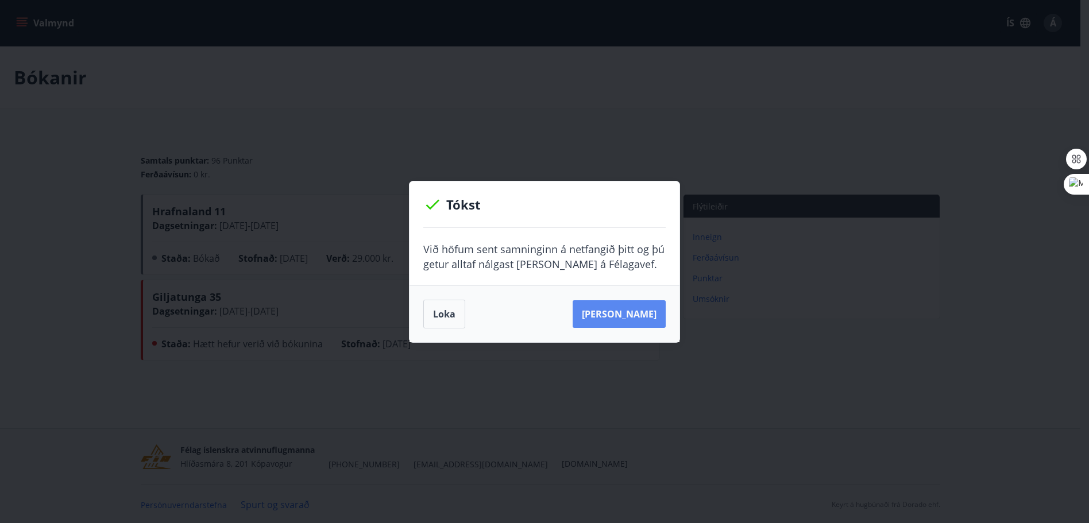
click at [651, 315] on button "Sjá samning" at bounding box center [618, 314] width 93 height 28
click at [453, 308] on button "Loka" at bounding box center [444, 314] width 42 height 29
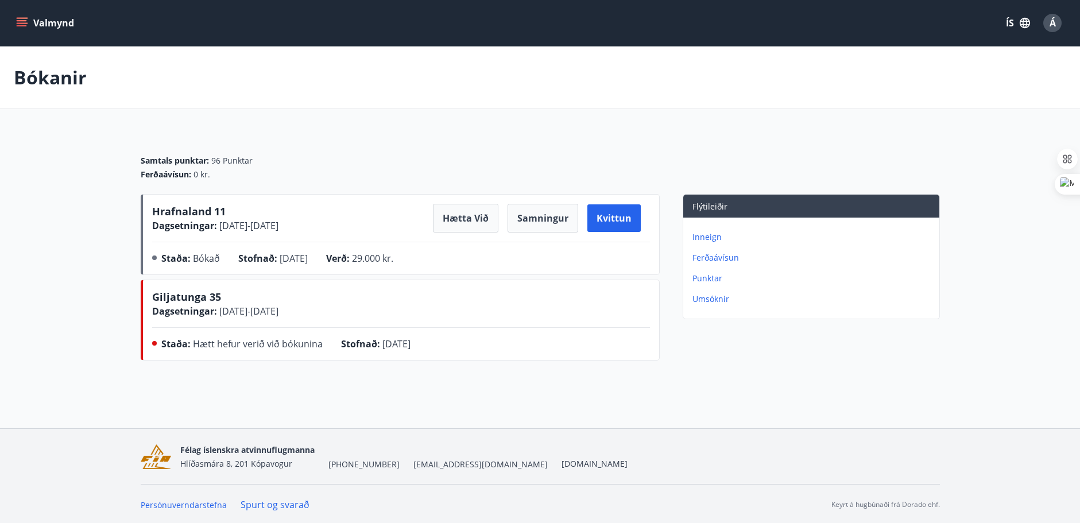
click at [40, 26] on button "Valmynd" at bounding box center [46, 23] width 65 height 21
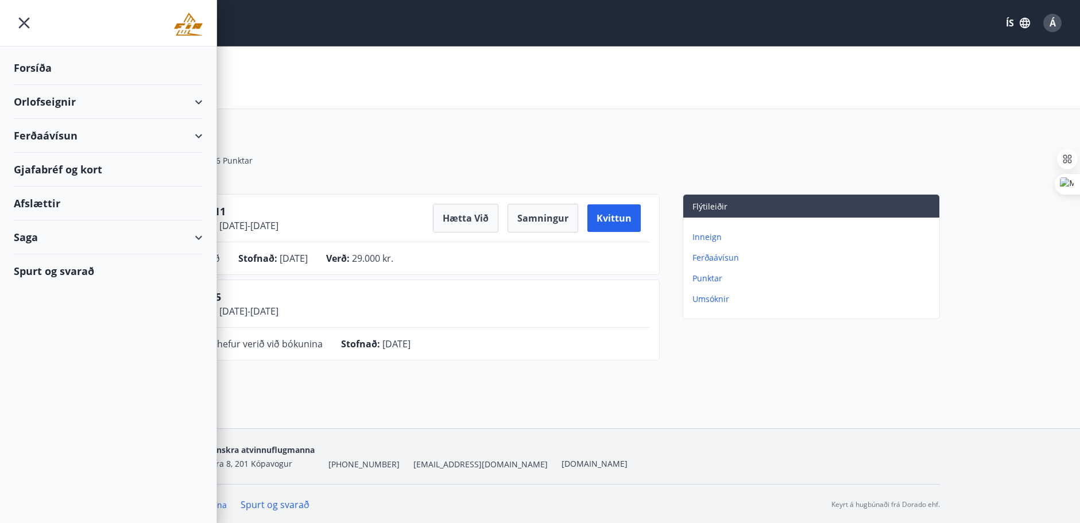
click at [122, 94] on div "Orlofseignir" at bounding box center [108, 102] width 189 height 34
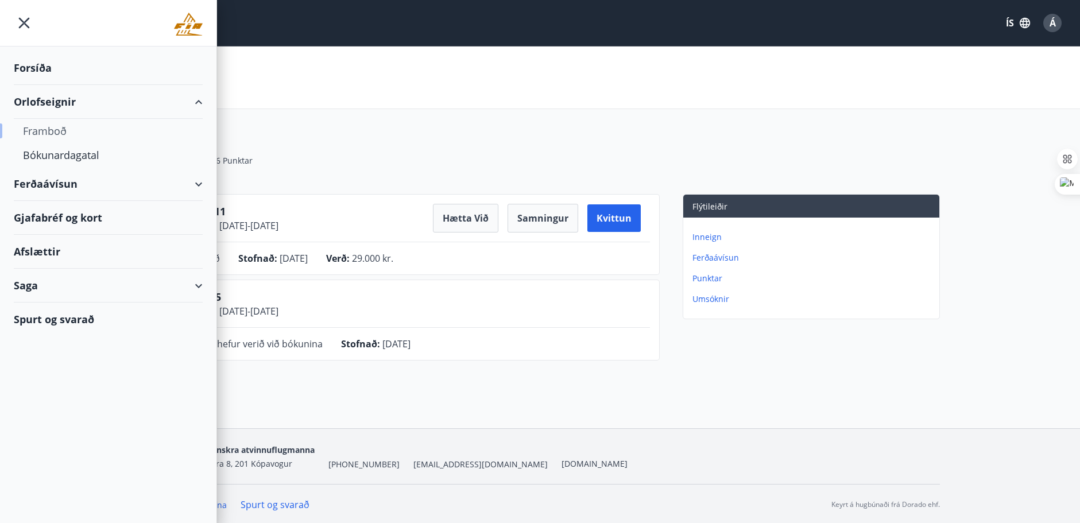
click at [50, 130] on div "Framboð" at bounding box center [108, 131] width 171 height 24
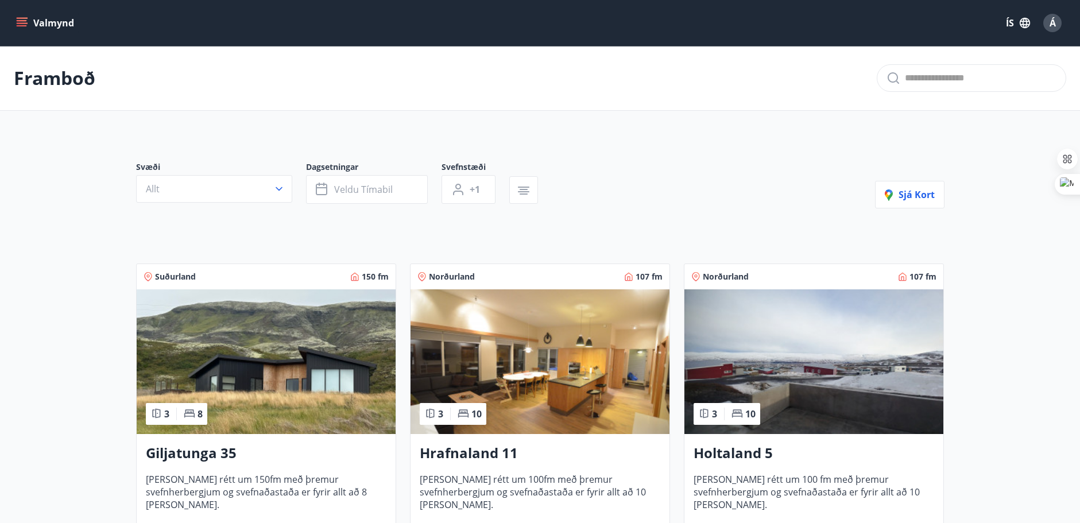
click at [58, 76] on p "Framboð" at bounding box center [55, 77] width 82 height 25
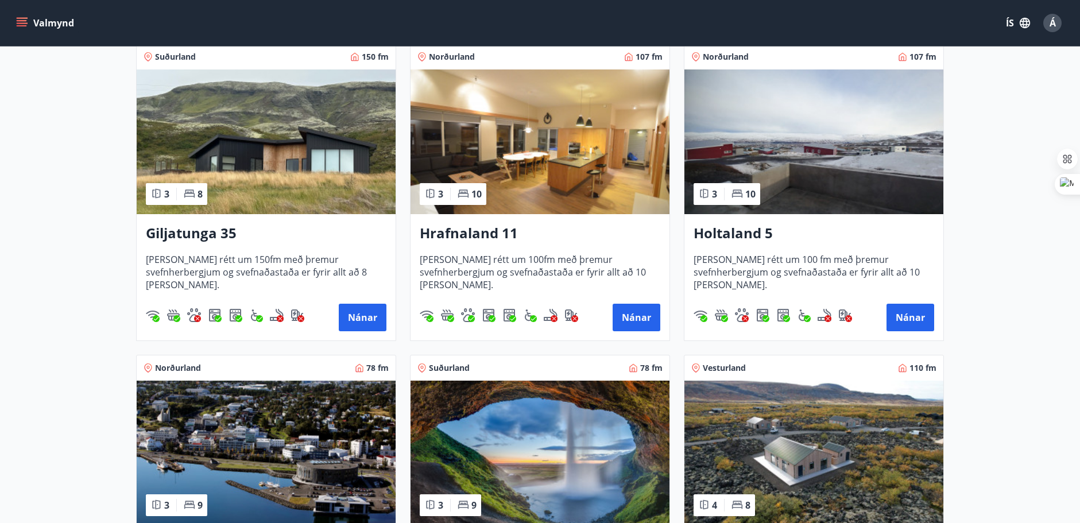
scroll to position [230, 0]
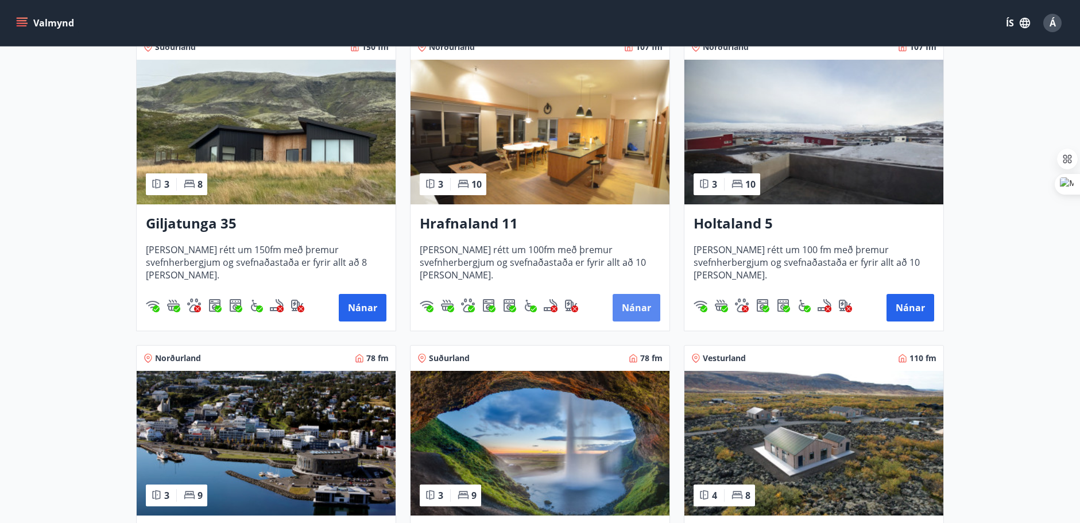
click at [633, 302] on button "Nánar" at bounding box center [637, 308] width 48 height 28
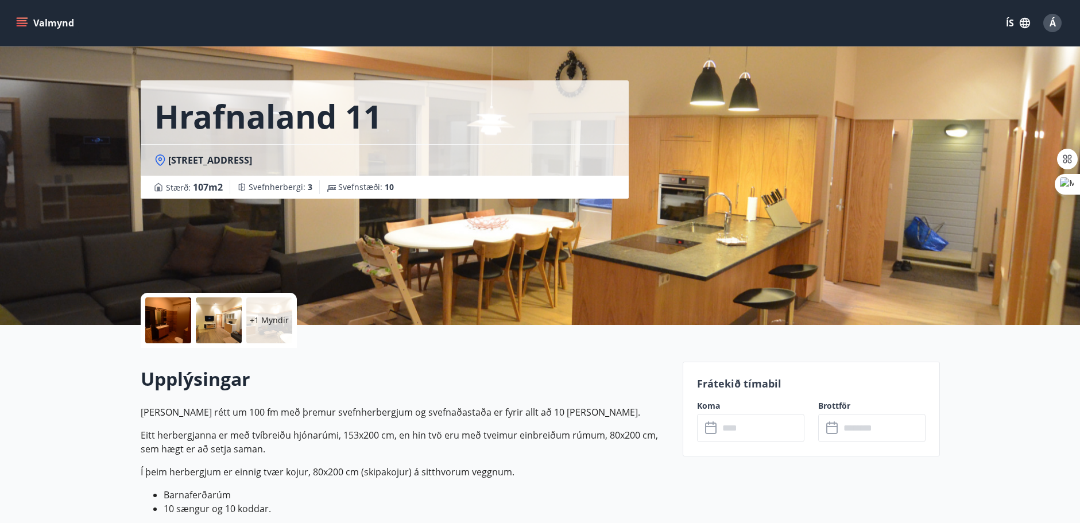
scroll to position [172, 0]
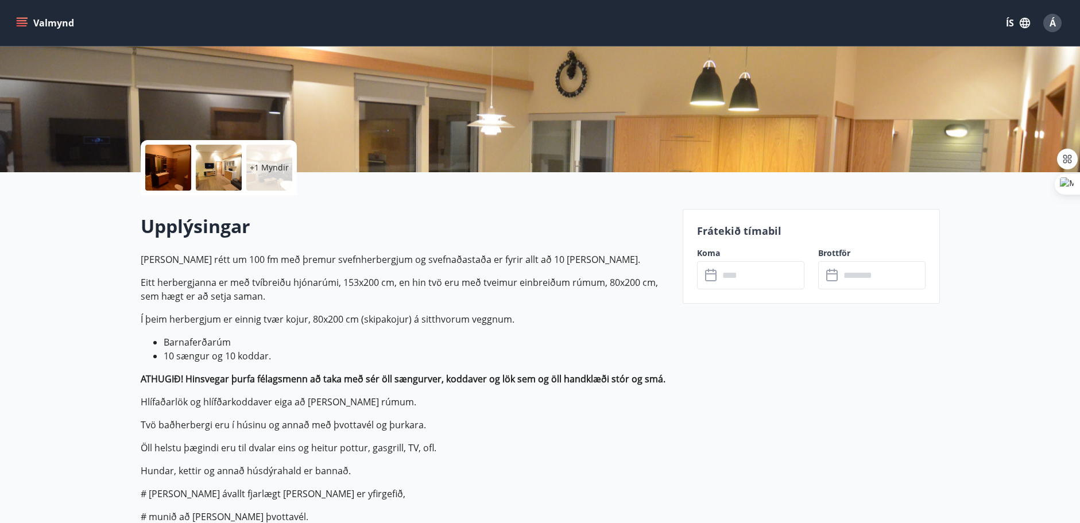
click at [745, 276] on input "text" at bounding box center [762, 275] width 86 height 28
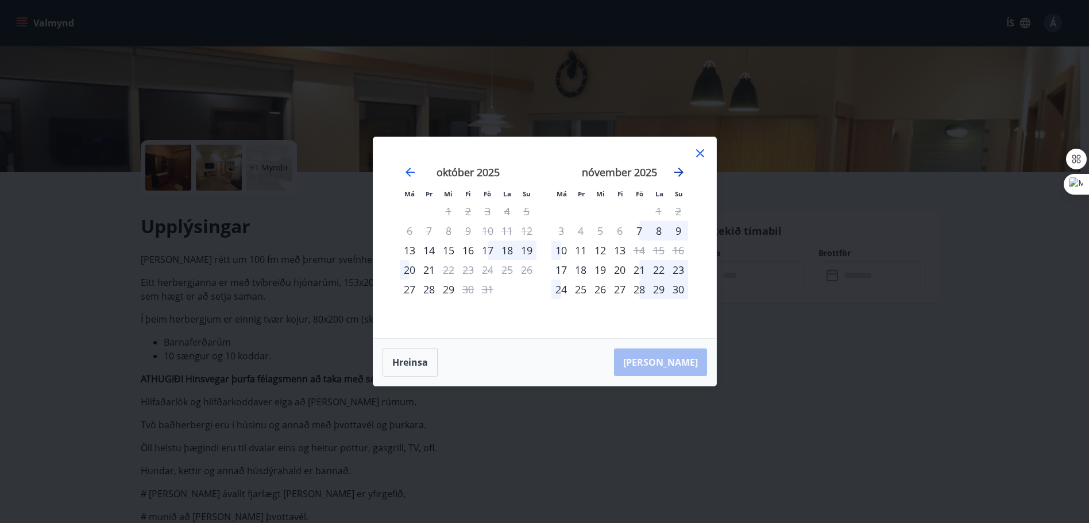
click at [676, 172] on icon "Move forward to switch to the next month." at bounding box center [678, 172] width 9 height 9
click at [676, 173] on icon "Move forward to switch to the next month." at bounding box center [678, 172] width 9 height 9
click at [699, 152] on icon at bounding box center [700, 153] width 14 height 14
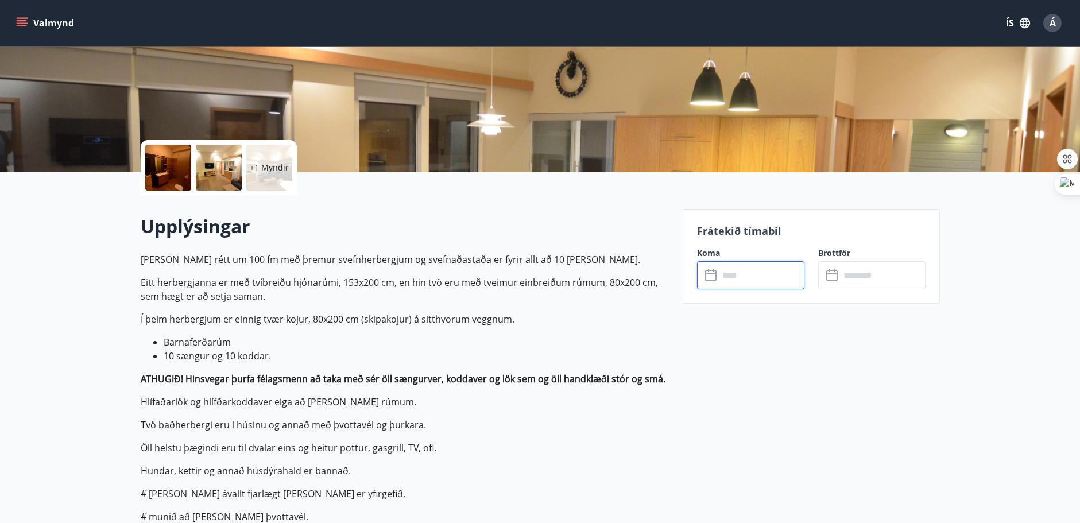
click at [749, 268] on input "text" at bounding box center [762, 275] width 86 height 28
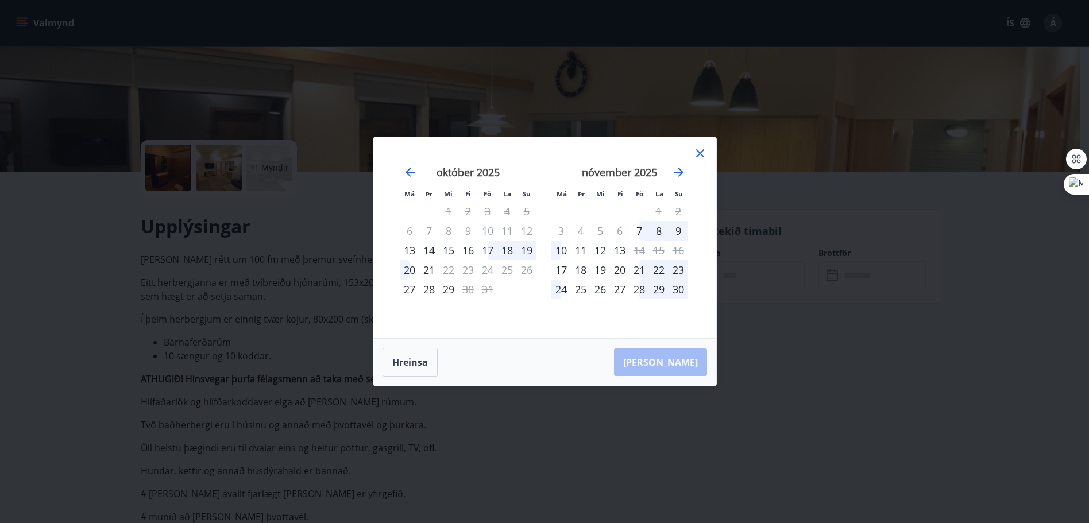
click at [698, 154] on icon at bounding box center [700, 153] width 14 height 14
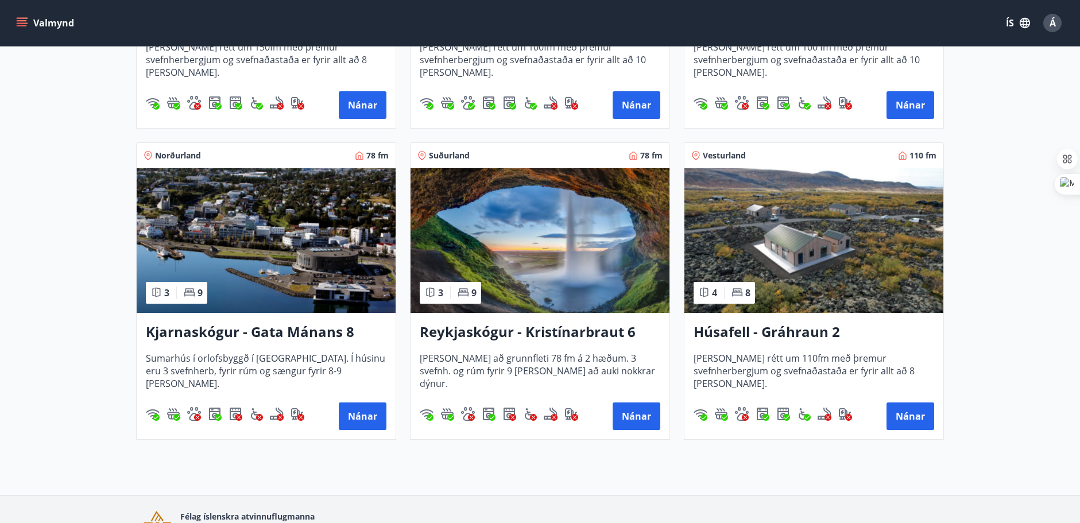
scroll to position [459, 0]
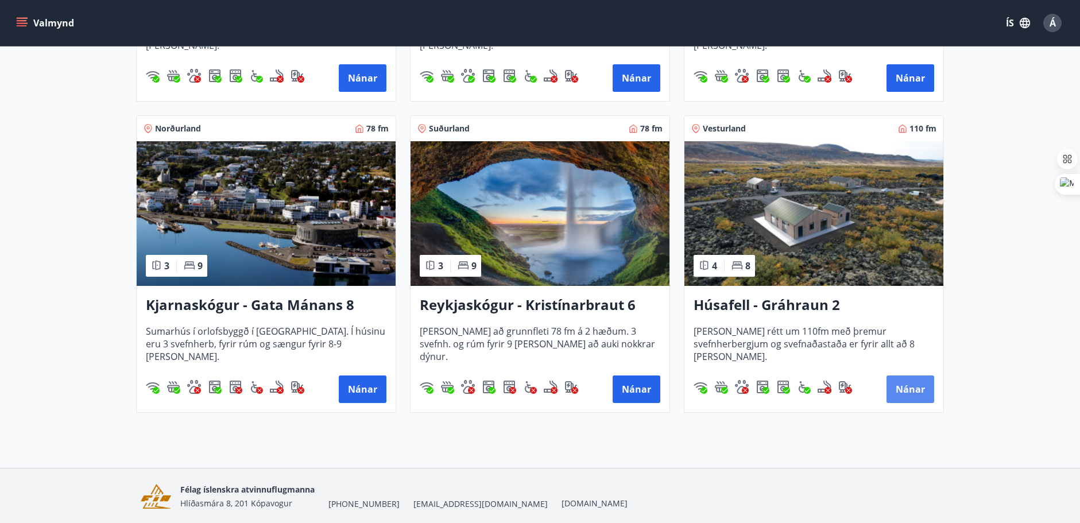
click at [918, 396] on button "Nánar" at bounding box center [911, 390] width 48 height 28
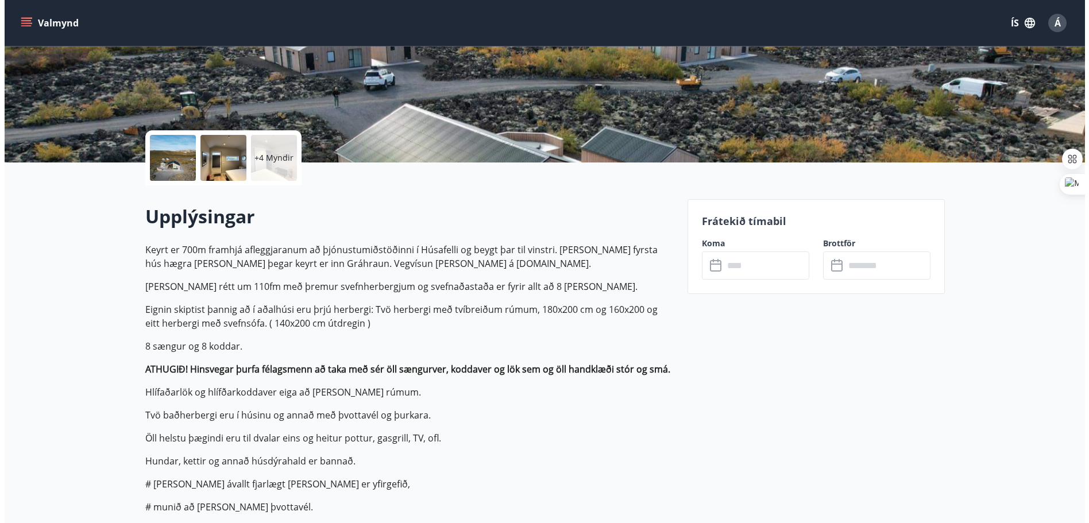
scroll to position [172, 0]
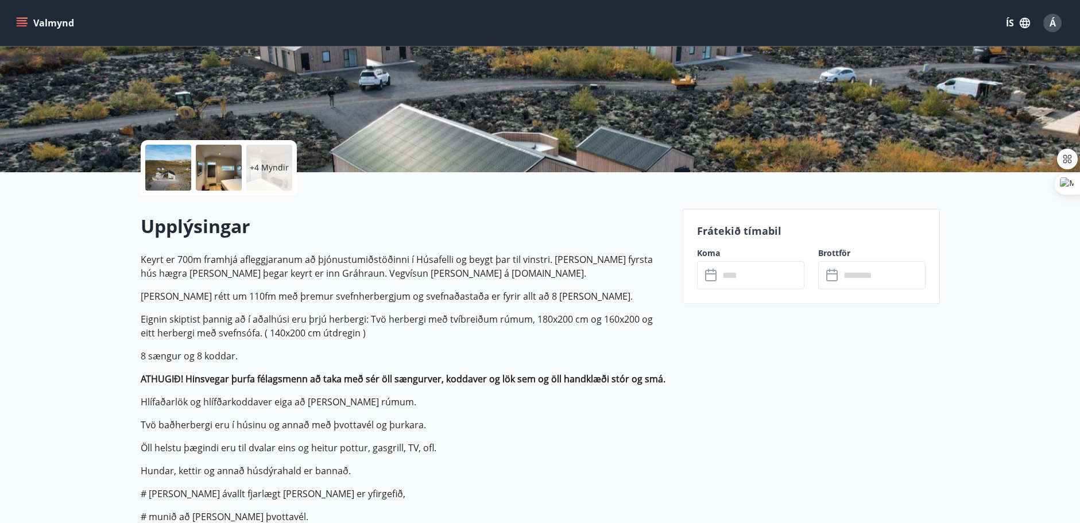
click at [212, 175] on div at bounding box center [219, 168] width 46 height 46
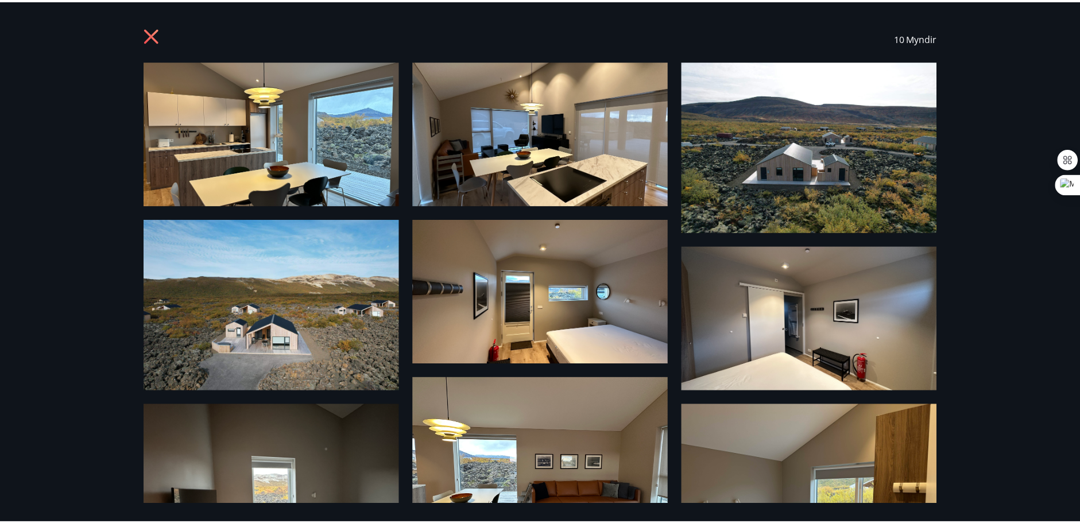
scroll to position [0, 0]
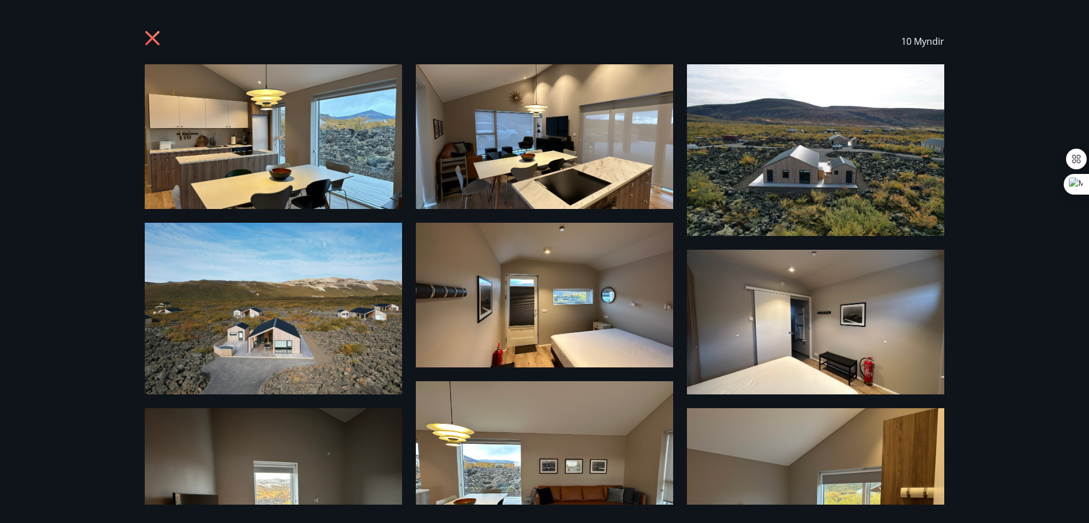
click at [150, 35] on icon at bounding box center [152, 38] width 14 height 14
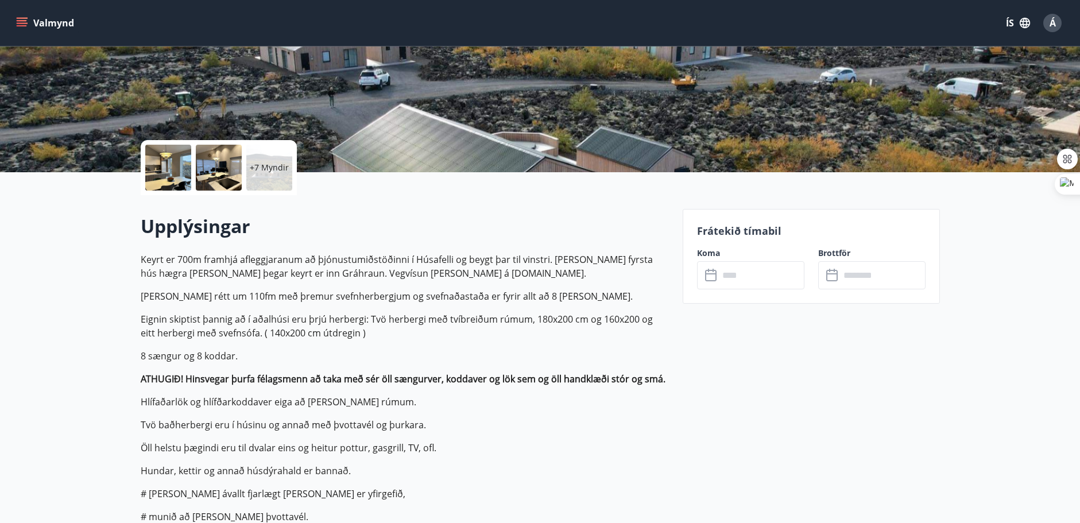
click at [742, 272] on input "text" at bounding box center [762, 275] width 86 height 28
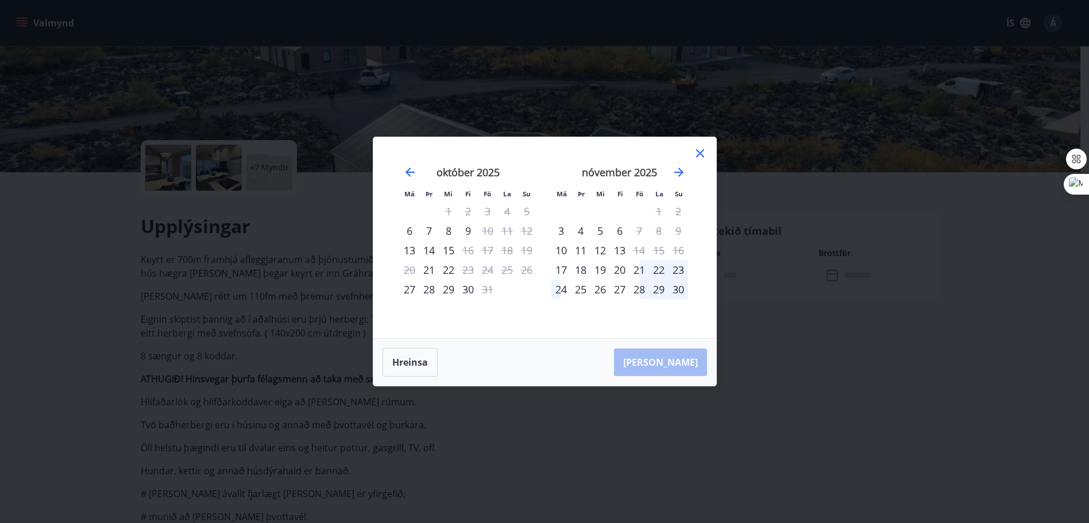
click at [698, 152] on icon at bounding box center [700, 153] width 8 height 8
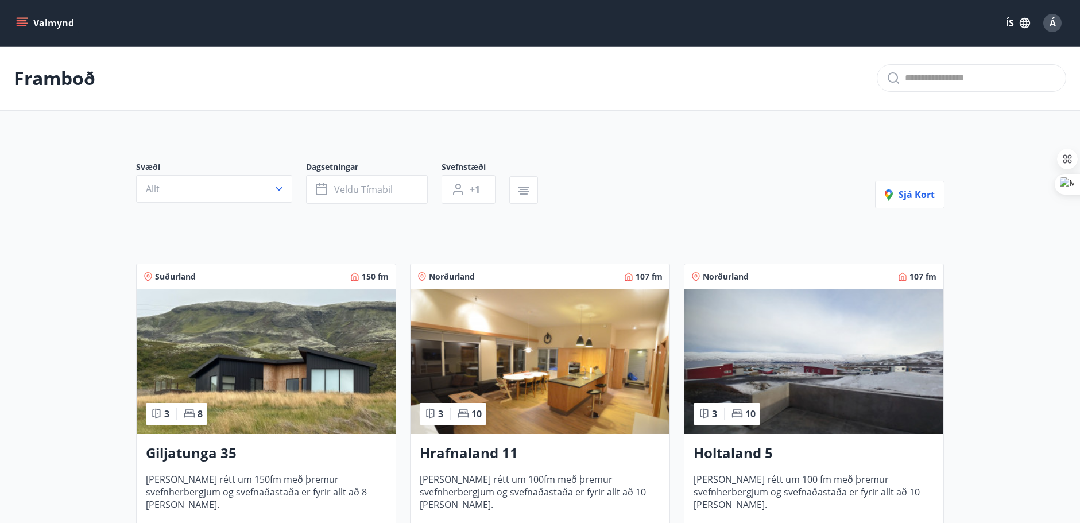
click at [16, 27] on icon "menu" at bounding box center [21, 22] width 11 height 11
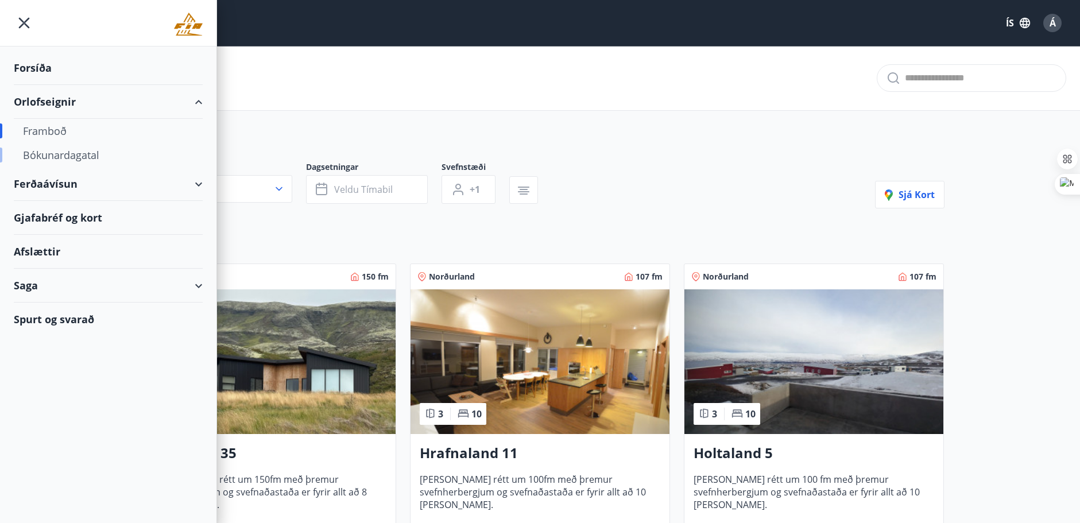
click at [78, 152] on div "Bókunardagatal" at bounding box center [108, 155] width 171 height 24
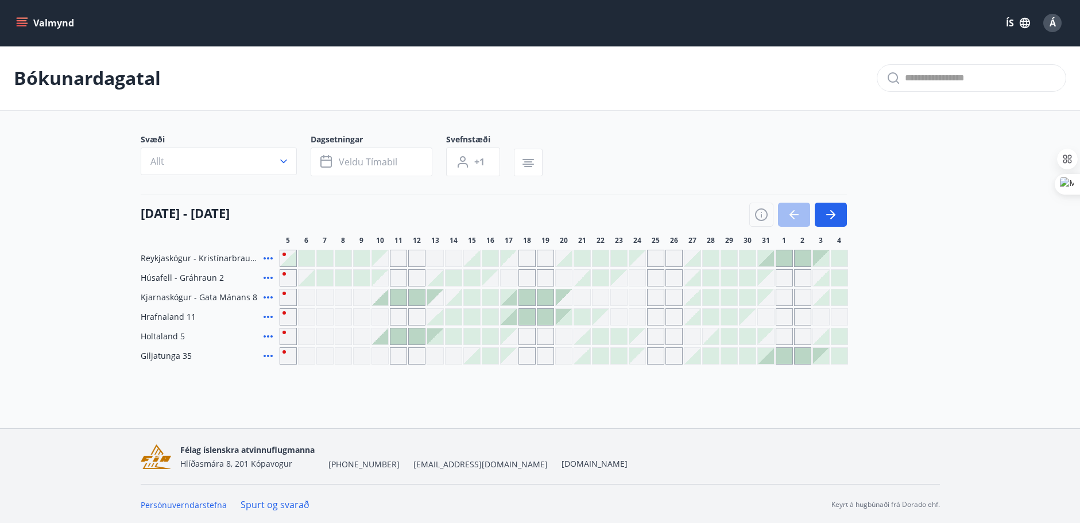
scroll to position [2, 0]
click at [387, 158] on span "Veldu tímabil" at bounding box center [368, 160] width 59 height 13
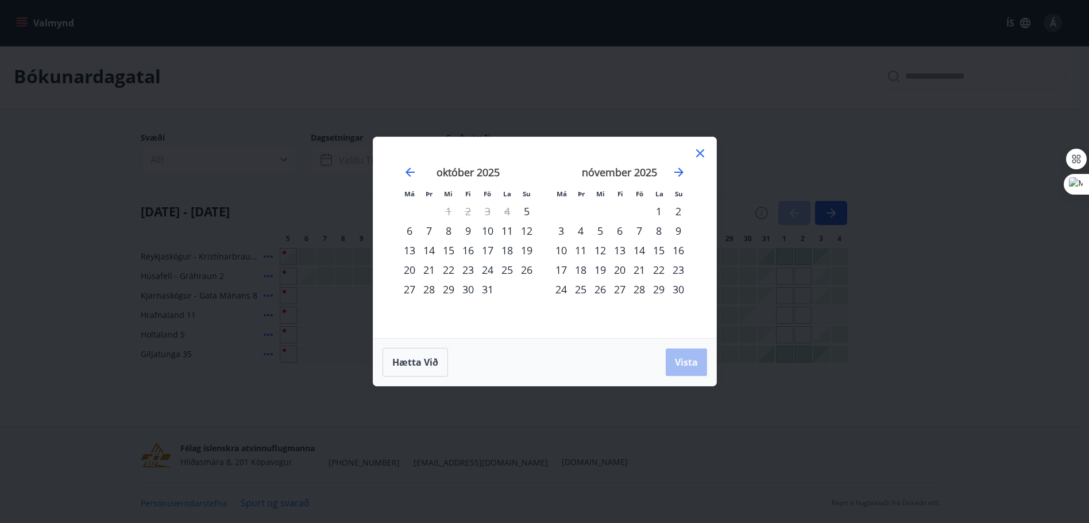
click at [698, 150] on icon at bounding box center [700, 153] width 14 height 14
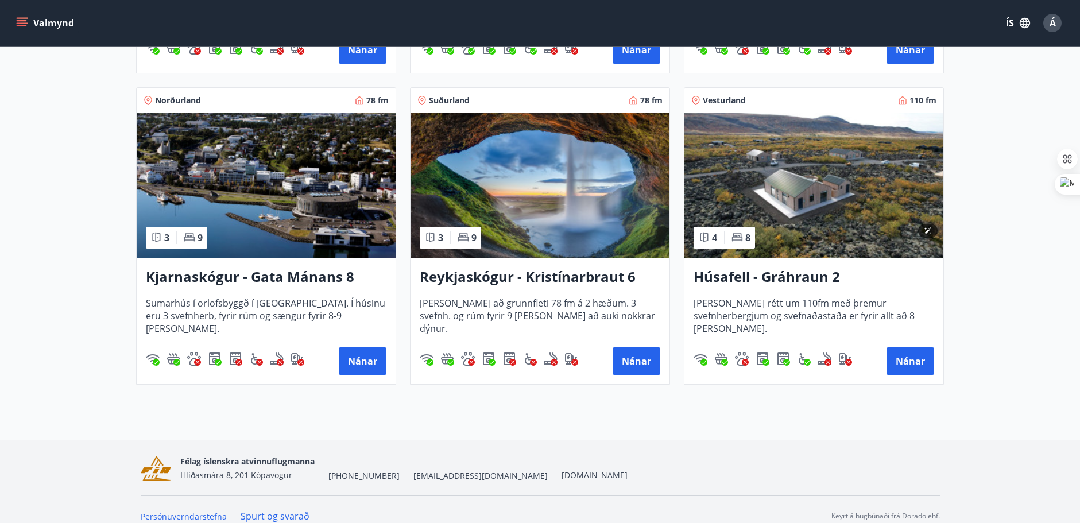
scroll to position [501, 0]
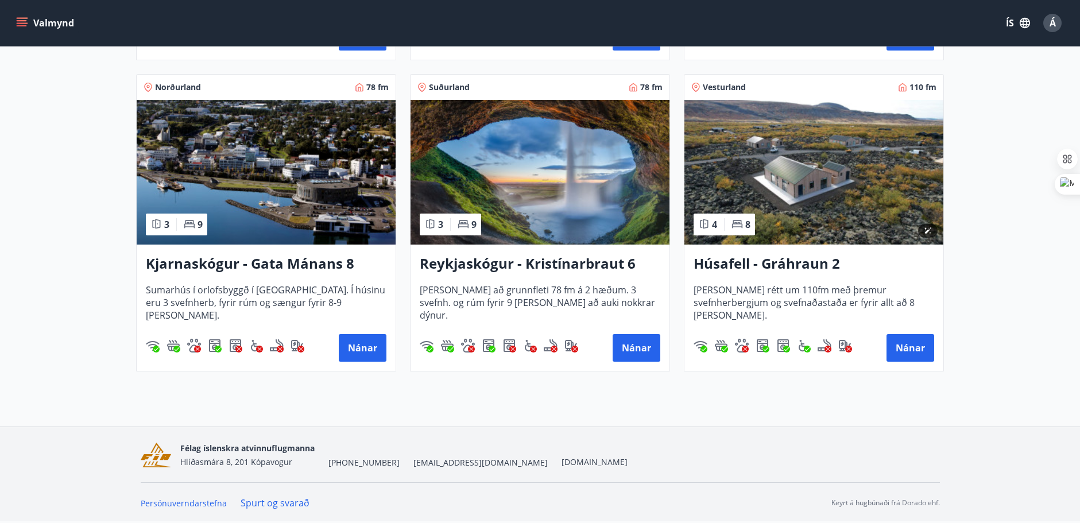
click at [832, 185] on img at bounding box center [813, 172] width 259 height 145
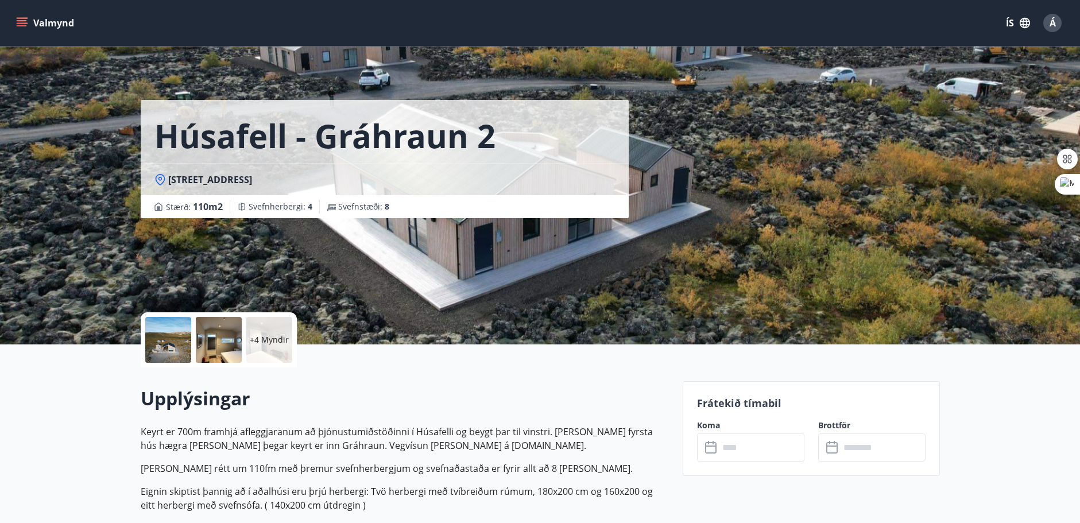
click at [206, 351] on div at bounding box center [219, 340] width 46 height 46
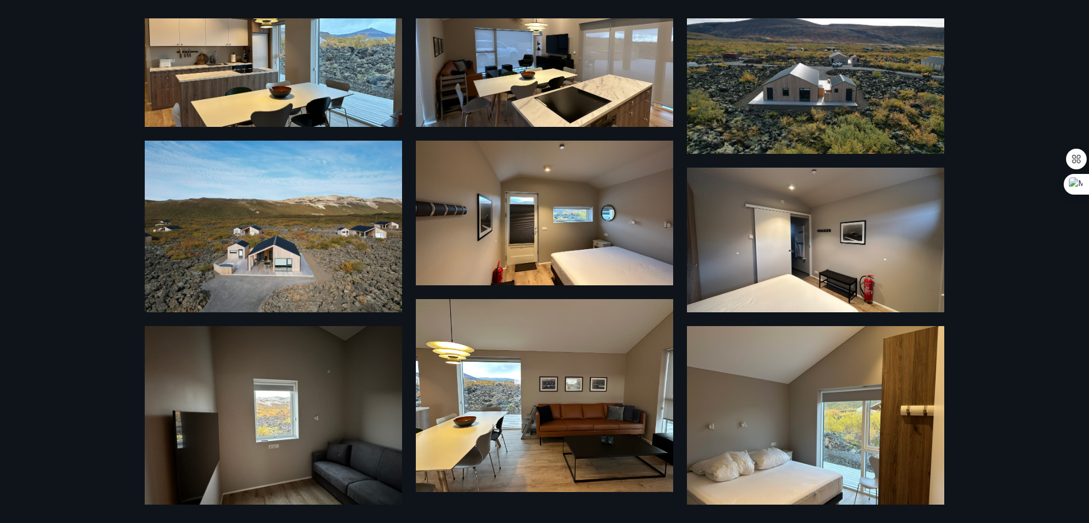
scroll to position [230, 0]
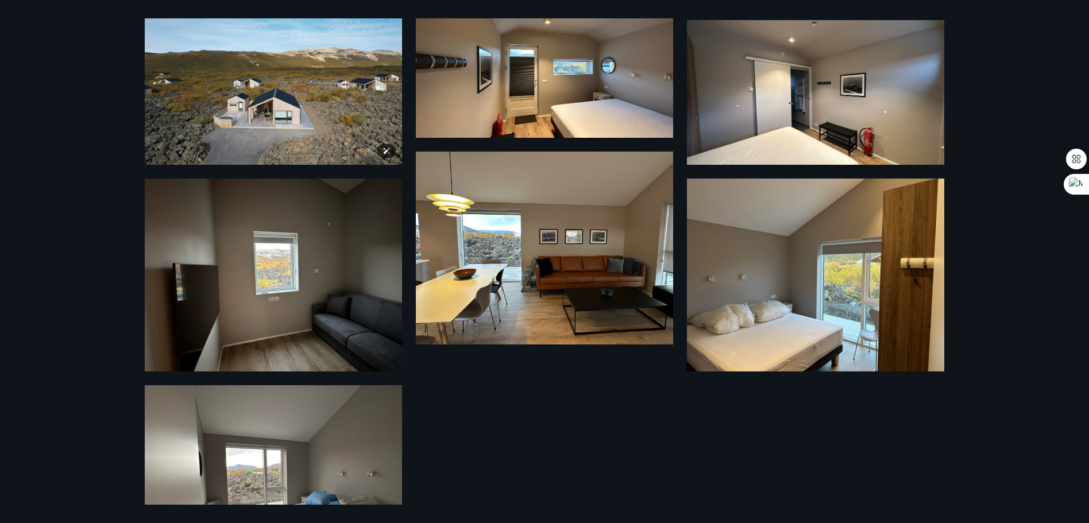
click at [233, 104] on img at bounding box center [273, 79] width 257 height 172
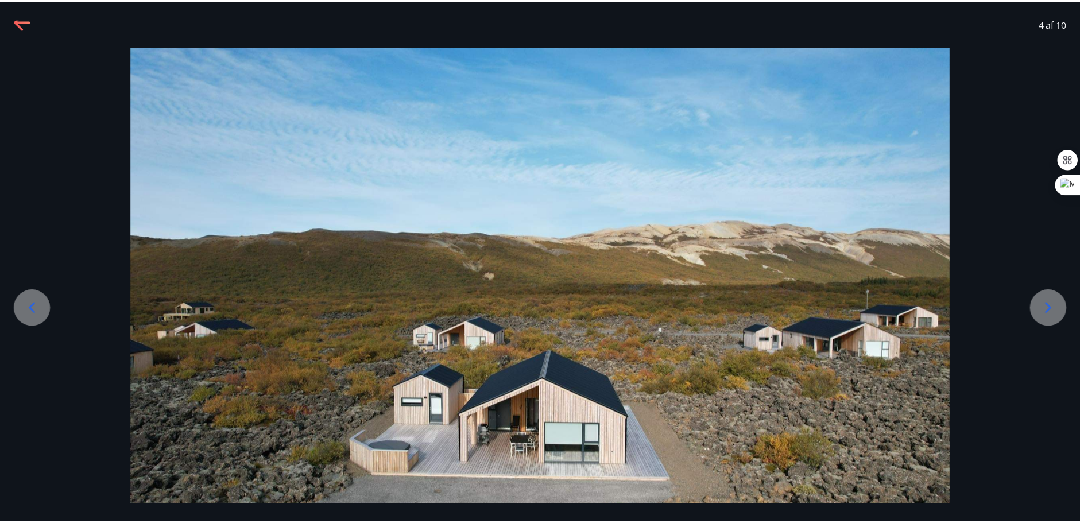
scroll to position [0, 0]
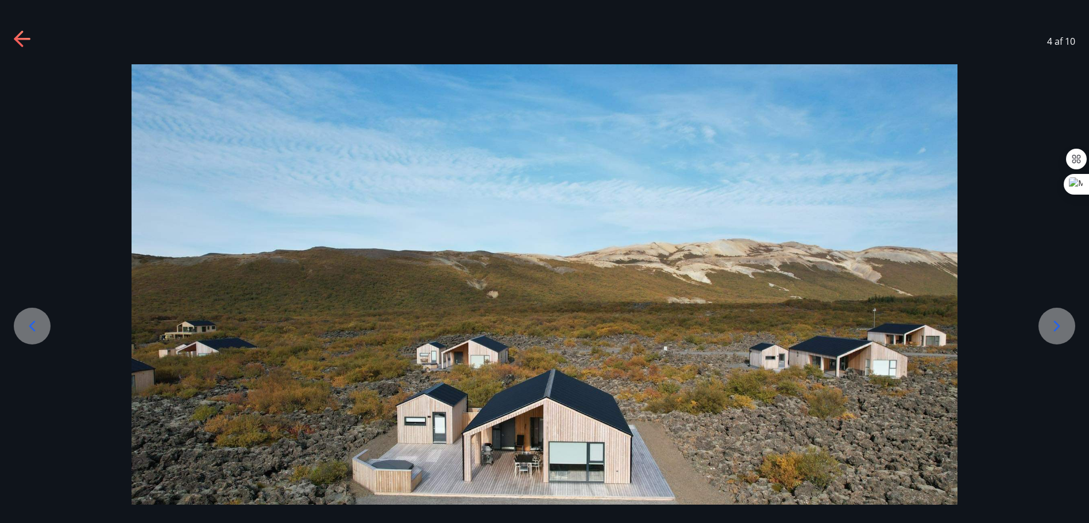
click at [27, 48] on icon at bounding box center [23, 39] width 18 height 18
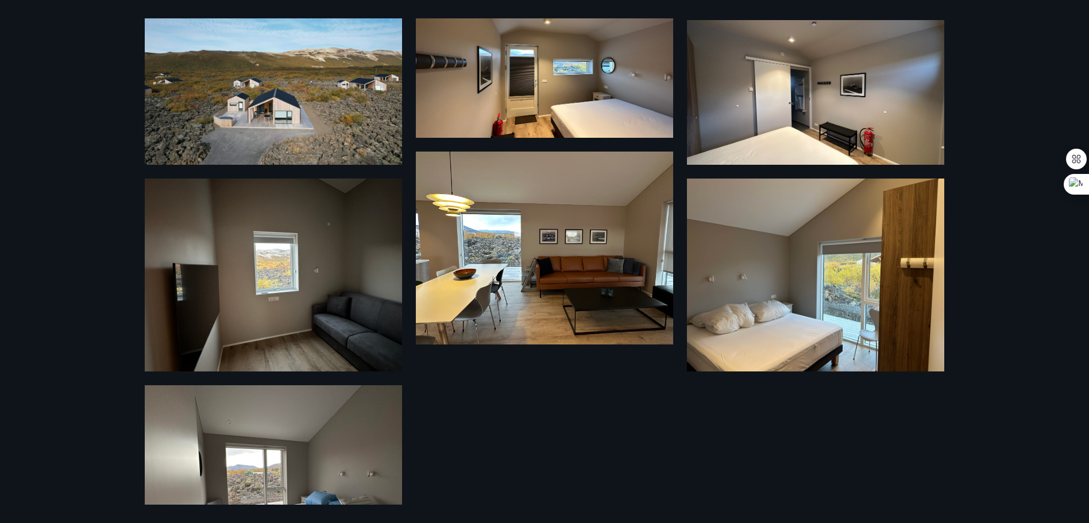
click at [117, 143] on div "10 Myndir" at bounding box center [544, 261] width 1089 height 523
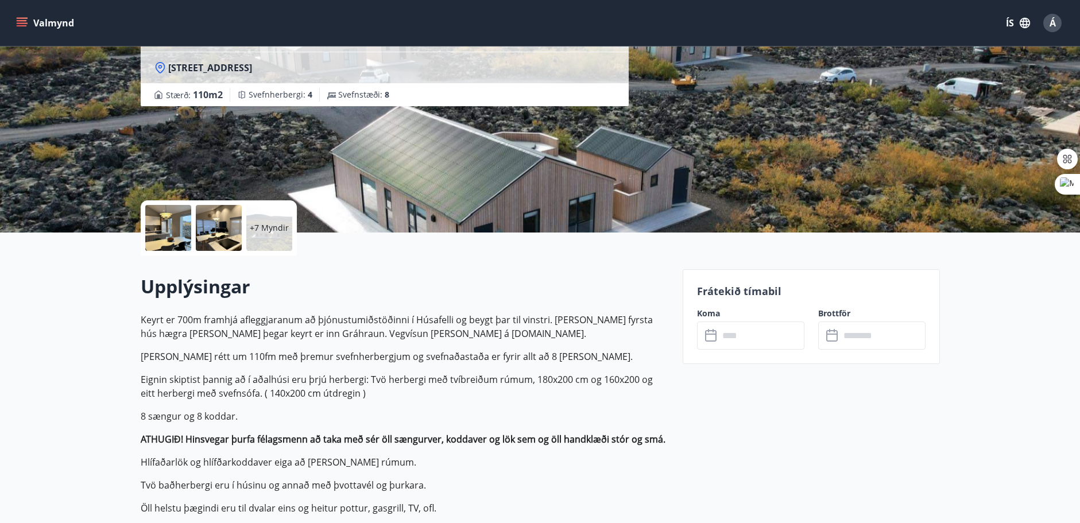
scroll to position [287, 0]
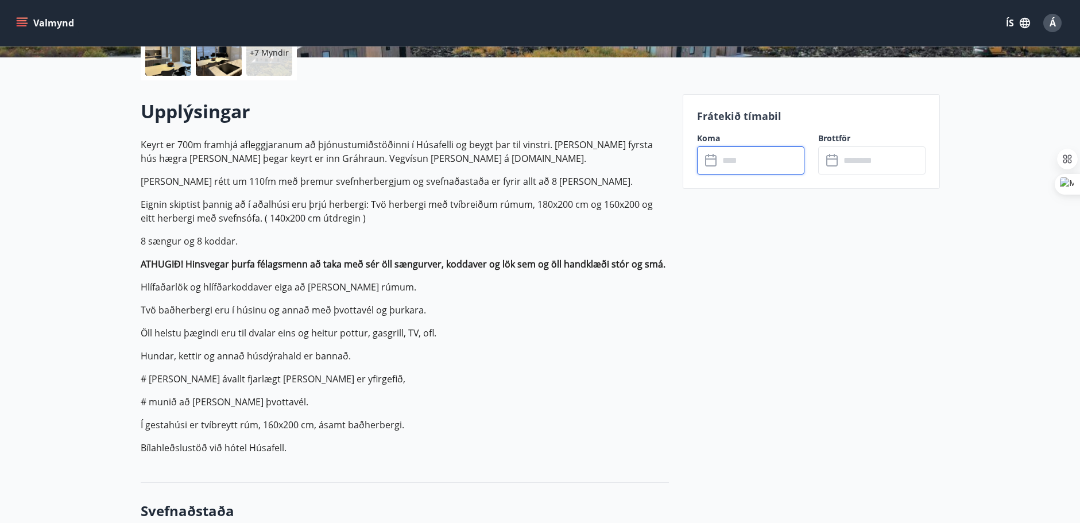
click at [734, 155] on input "text" at bounding box center [762, 160] width 86 height 28
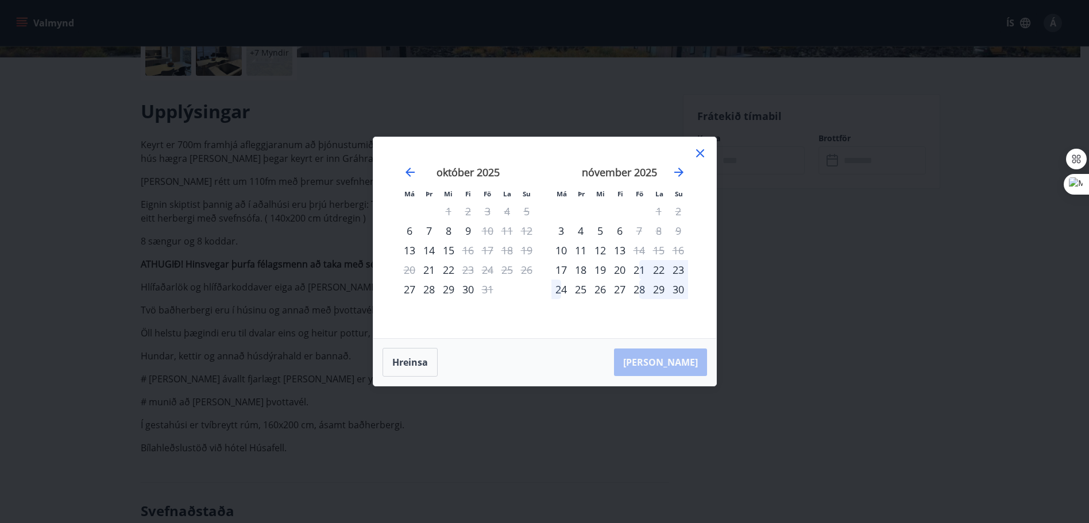
click at [640, 269] on div "21" at bounding box center [639, 270] width 20 height 20
click at [557, 288] on div "24" at bounding box center [561, 290] width 20 height 20
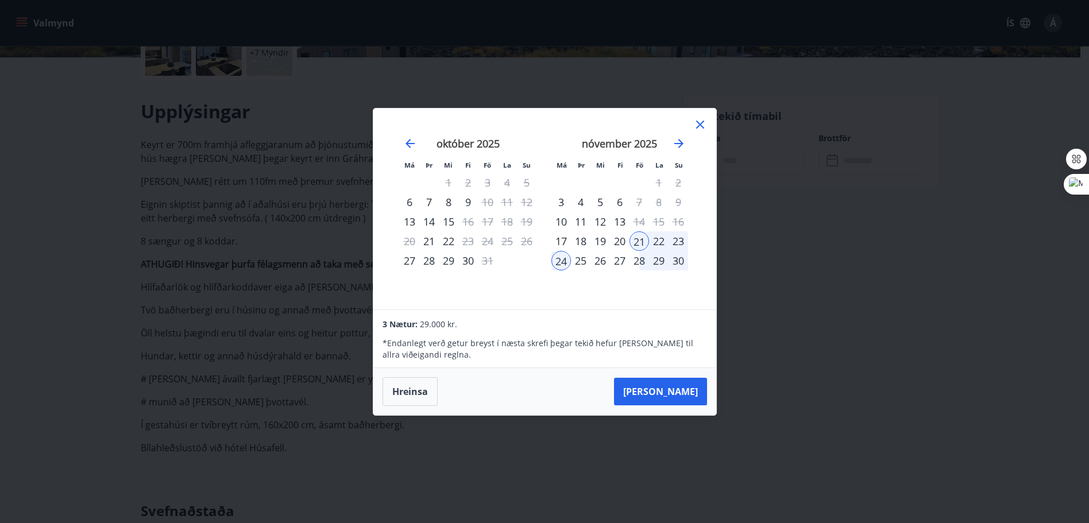
click at [680, 245] on div "23" at bounding box center [678, 241] width 20 height 20
click at [679, 240] on div "23" at bounding box center [678, 241] width 20 height 20
click at [685, 394] on button "[PERSON_NAME]" at bounding box center [660, 392] width 93 height 28
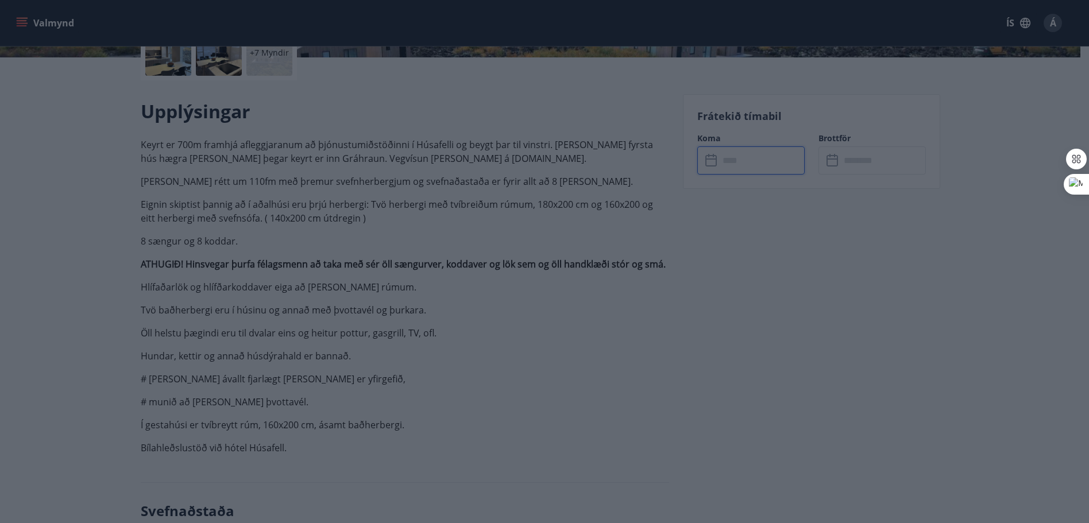
type input "******"
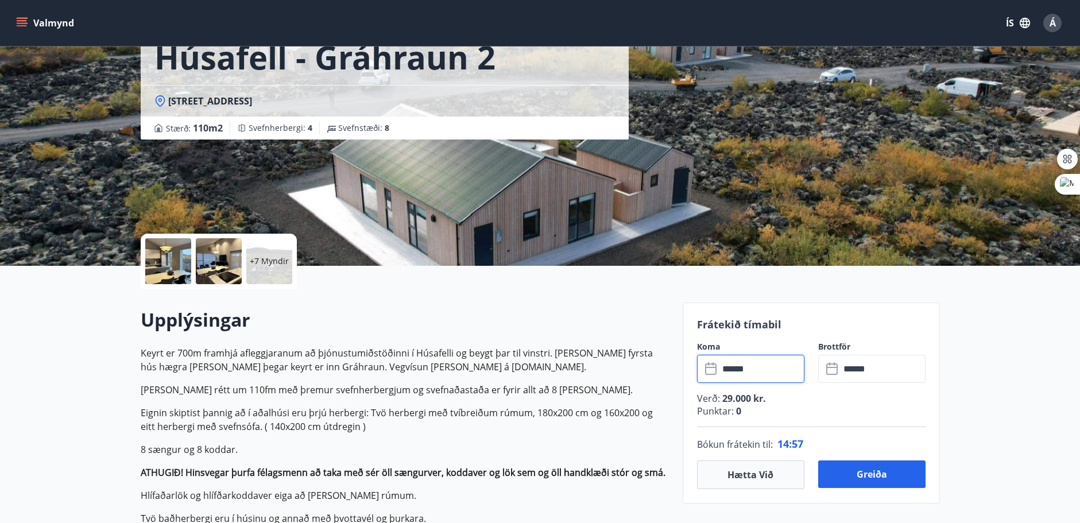
scroll to position [230, 0]
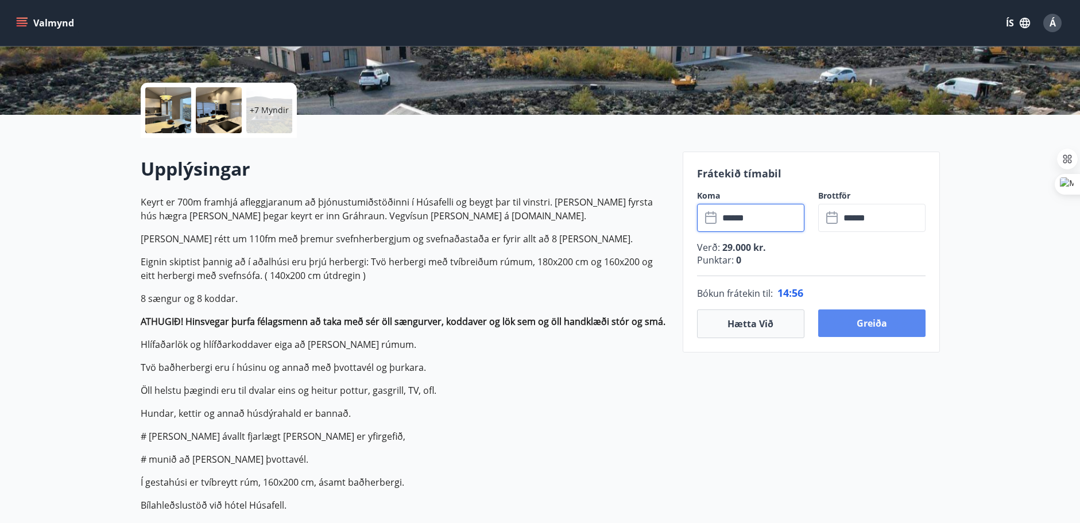
click at [893, 323] on button "Greiða" at bounding box center [871, 323] width 107 height 28
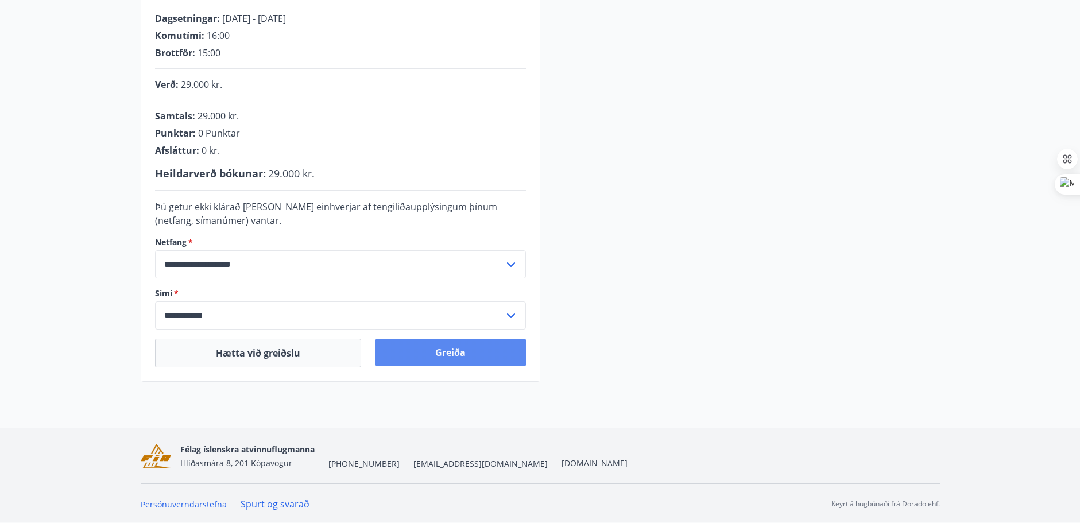
scroll to position [237, 0]
click at [452, 355] on button "Greiða" at bounding box center [450, 352] width 151 height 28
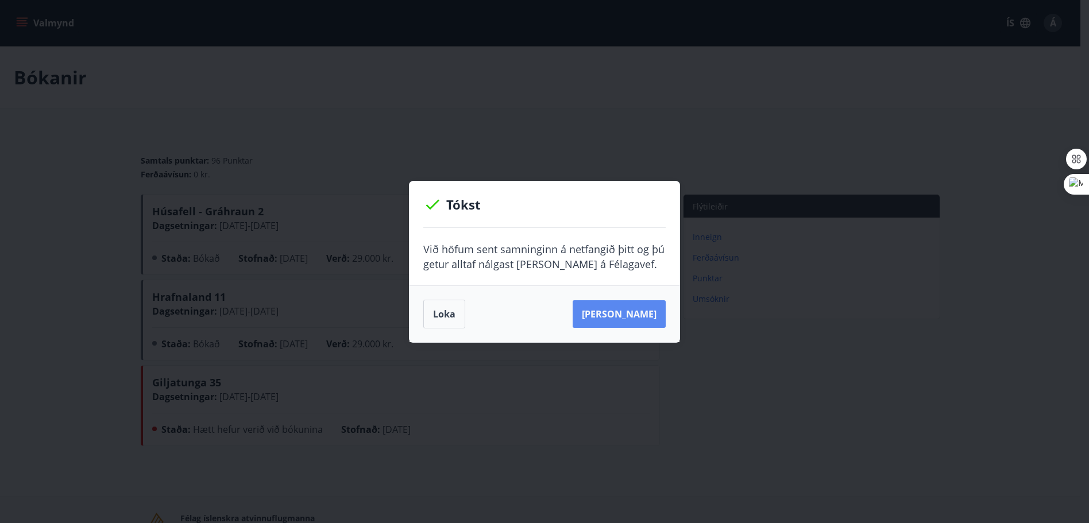
click at [606, 323] on button "[PERSON_NAME]" at bounding box center [618, 314] width 93 height 28
